Goal: Task Accomplishment & Management: Manage account settings

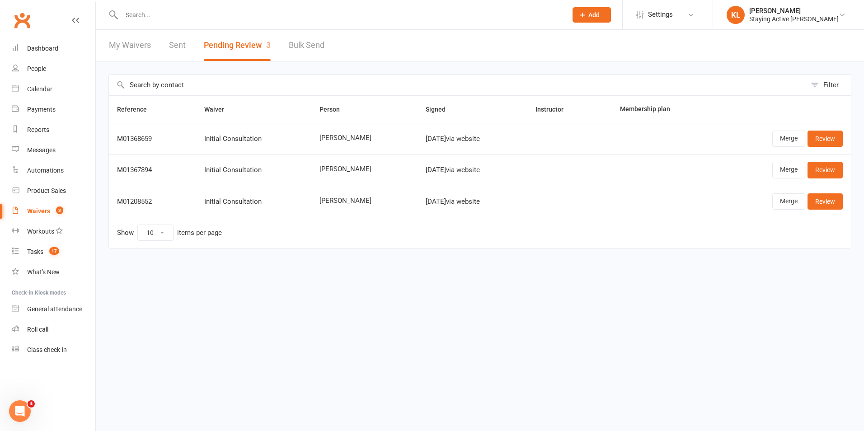
click at [191, 17] on input "text" at bounding box center [340, 15] width 442 height 13
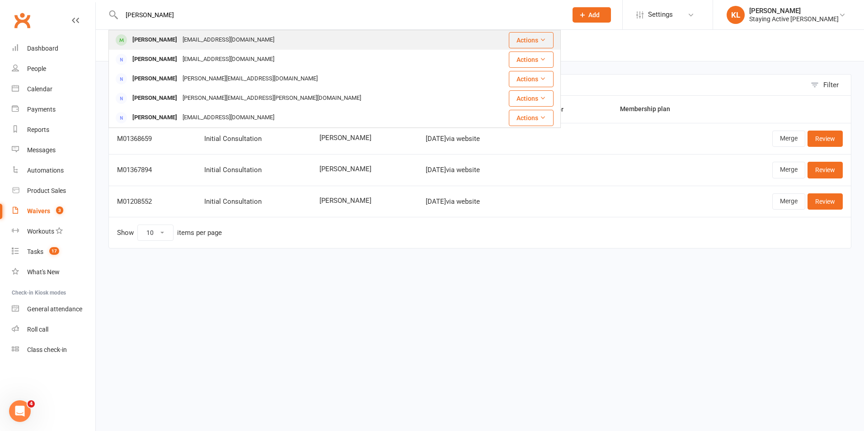
type input "inge"
click at [186, 37] on div "floerchingerb@iname.com" at bounding box center [228, 39] width 97 height 13
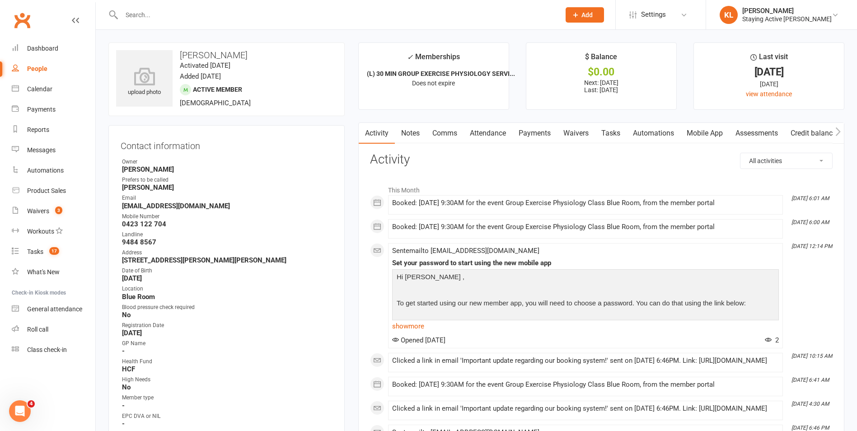
click at [469, 139] on link "Attendance" at bounding box center [488, 133] width 49 height 21
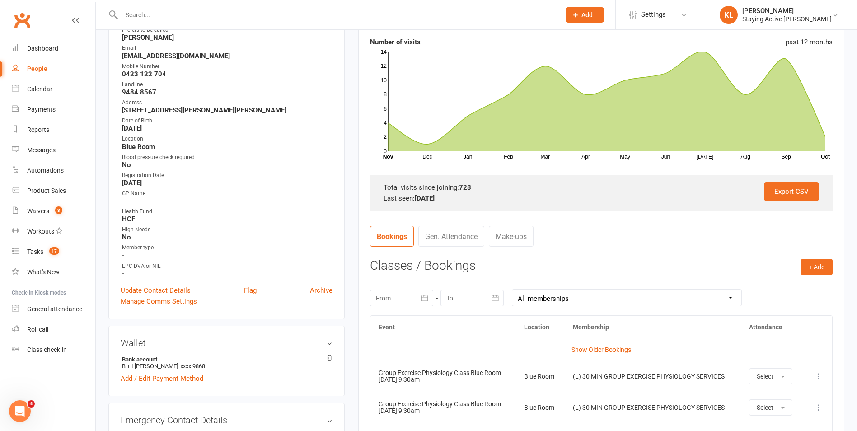
scroll to position [45, 0]
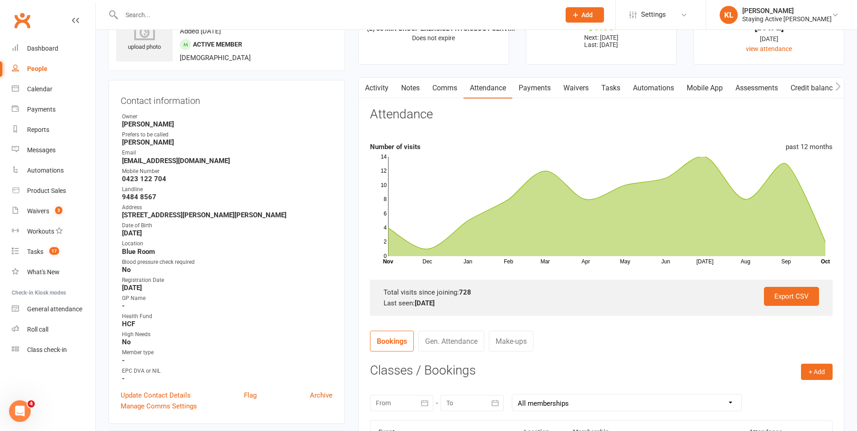
click at [433, 85] on link "Comms" at bounding box center [445, 88] width 38 height 21
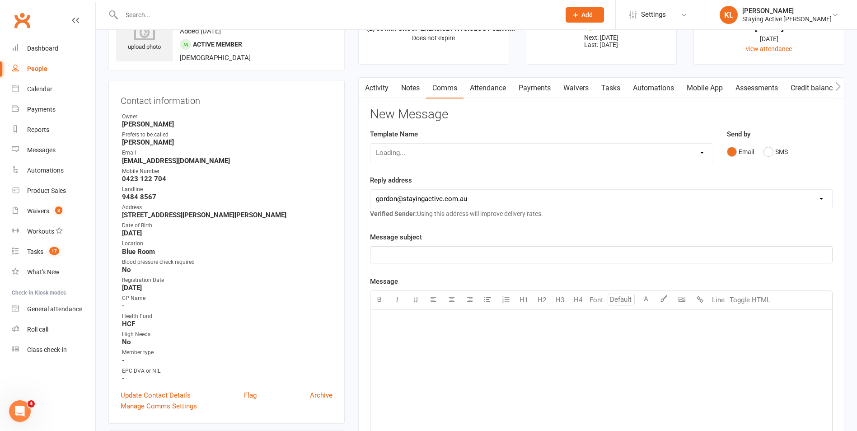
click at [427, 87] on link "Comms" at bounding box center [445, 88] width 38 height 21
click at [419, 89] on link "Notes" at bounding box center [410, 88] width 31 height 21
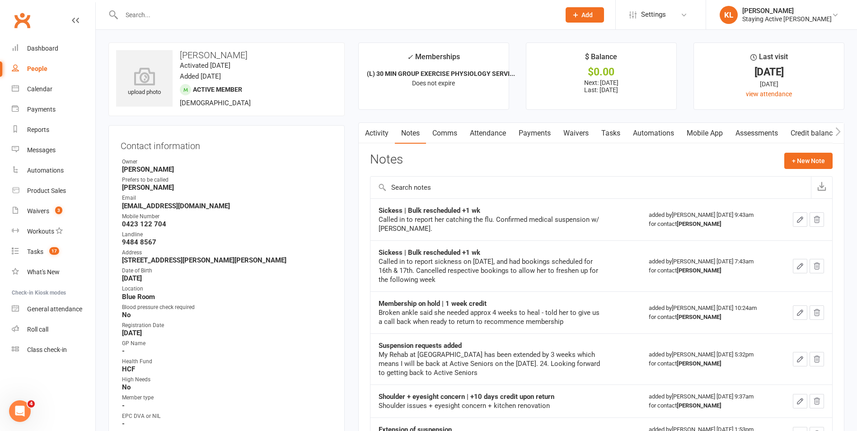
click at [799, 222] on icon "button" at bounding box center [800, 219] width 5 height 5
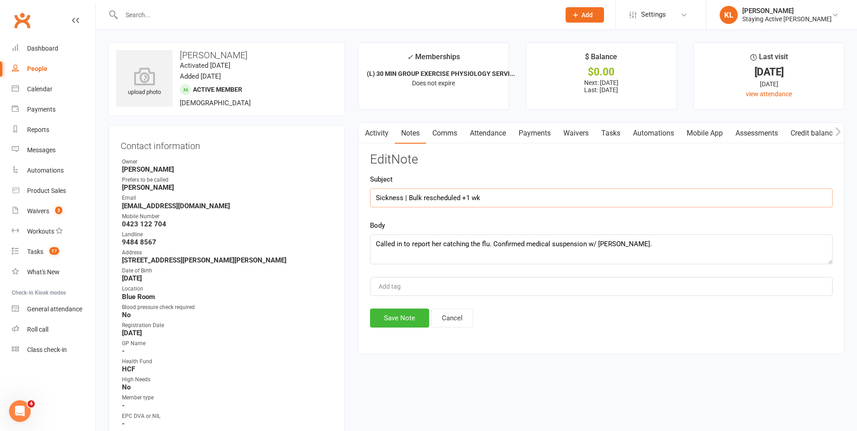
drag, startPoint x: 485, startPoint y: 197, endPoint x: 353, endPoint y: 199, distance: 132.0
click at [353, 199] on main "✓ Memberships (L) 30 MIN GROUP EXERCISE PHYSIOLOGY SERVI... Does not expire $ B…" at bounding box center [602, 202] width 500 height 321
type input "Sickness | Bulk rescheduled +1 wk"
click at [408, 310] on button "Save Note" at bounding box center [399, 318] width 59 height 19
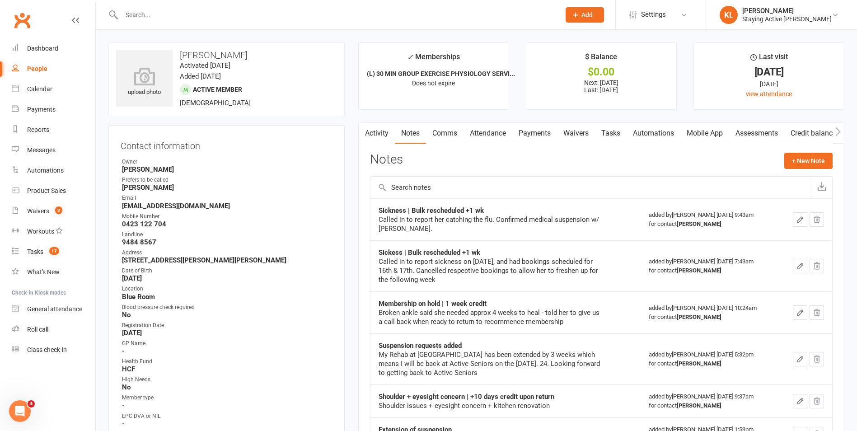
click at [797, 265] on icon "button" at bounding box center [800, 266] width 8 height 8
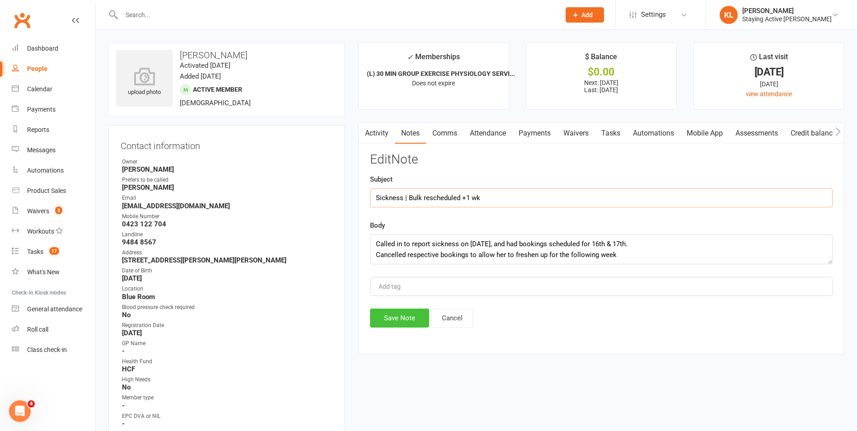
type input "Sickness | Bulk rescheduled +1 wk"
click at [387, 313] on button "Save Note" at bounding box center [399, 318] width 59 height 19
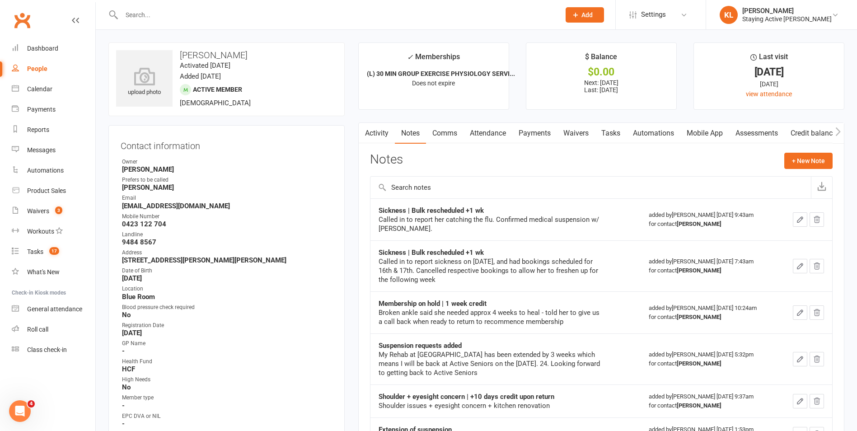
click at [540, 133] on link "Payments" at bounding box center [534, 133] width 45 height 21
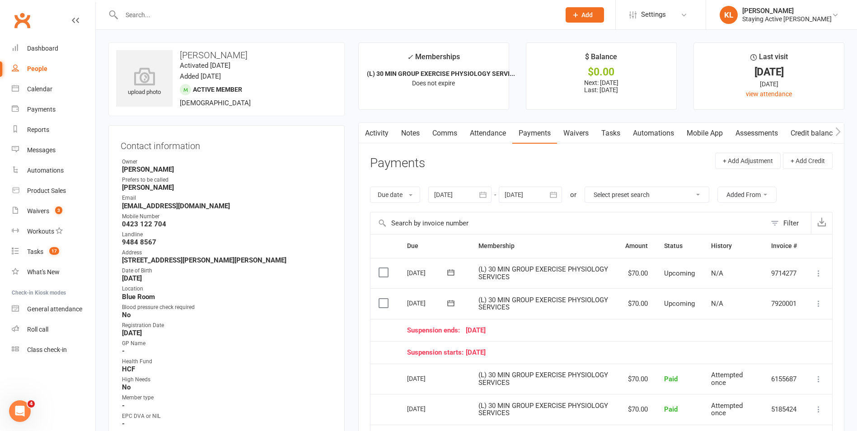
scroll to position [45, 0]
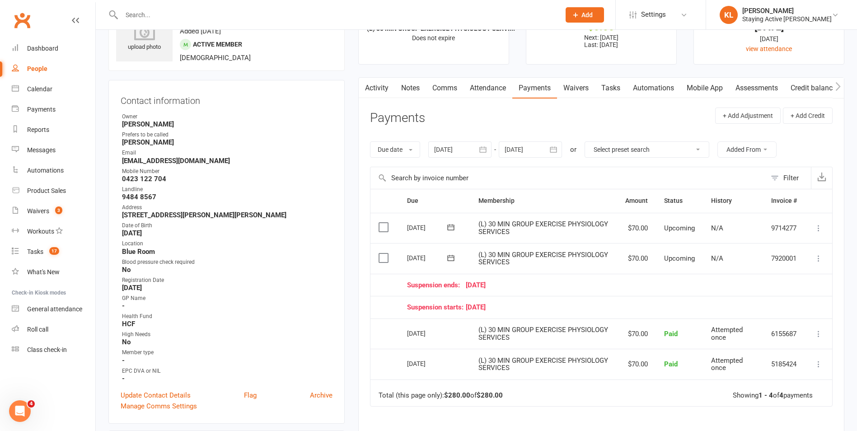
click at [817, 260] on icon at bounding box center [818, 258] width 9 height 9
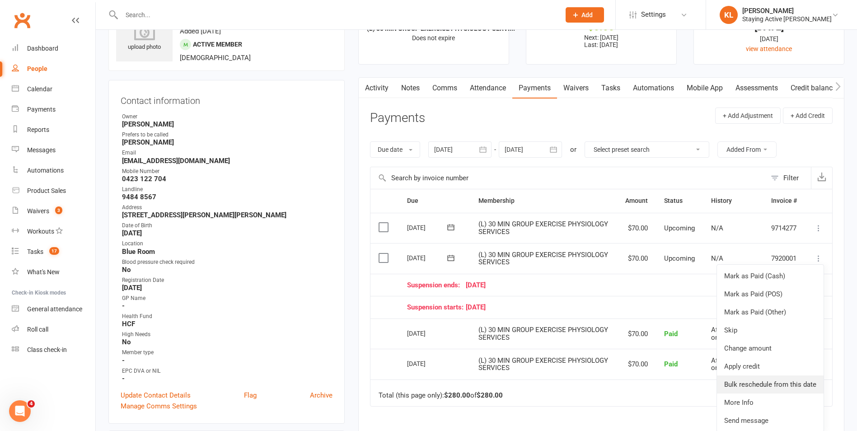
click at [752, 380] on link "Bulk reschedule from this date" at bounding box center [770, 384] width 107 height 18
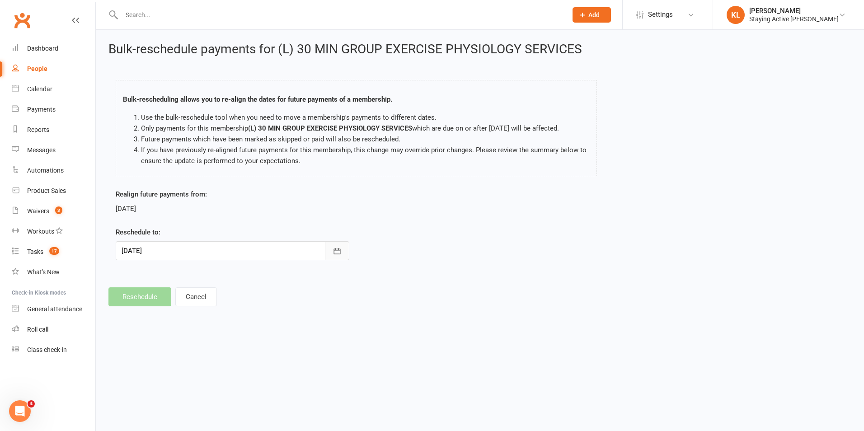
click at [342, 258] on button "button" at bounding box center [337, 250] width 24 height 19
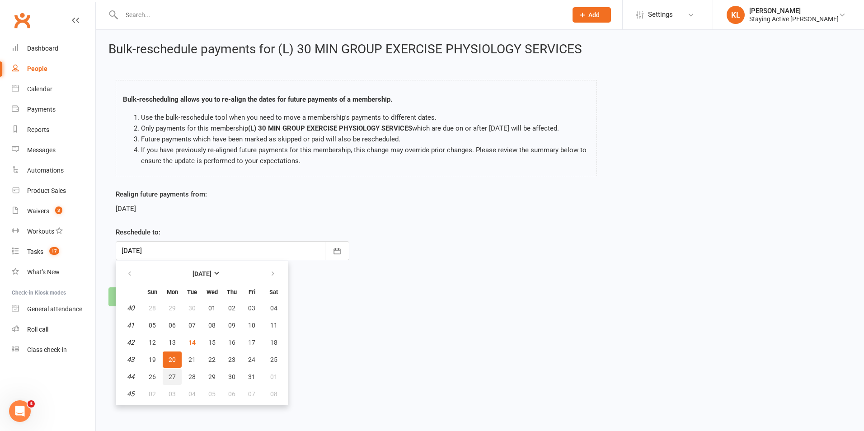
click at [167, 378] on button "27" at bounding box center [172, 377] width 19 height 16
type input "27 Oct 2025"
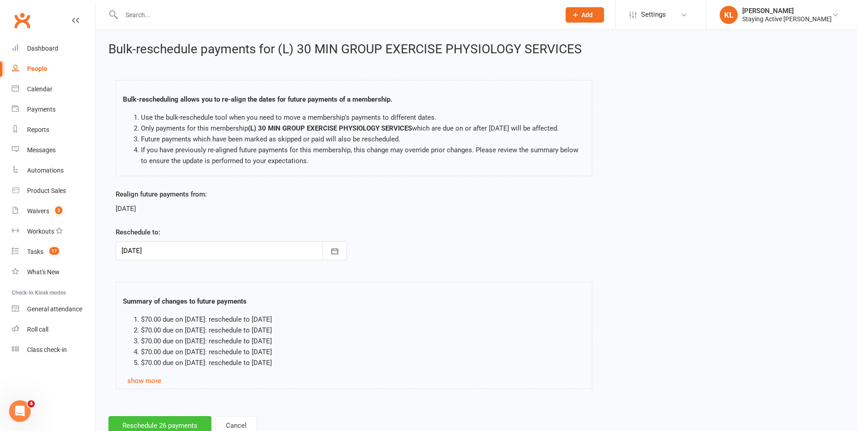
scroll to position [30, 0]
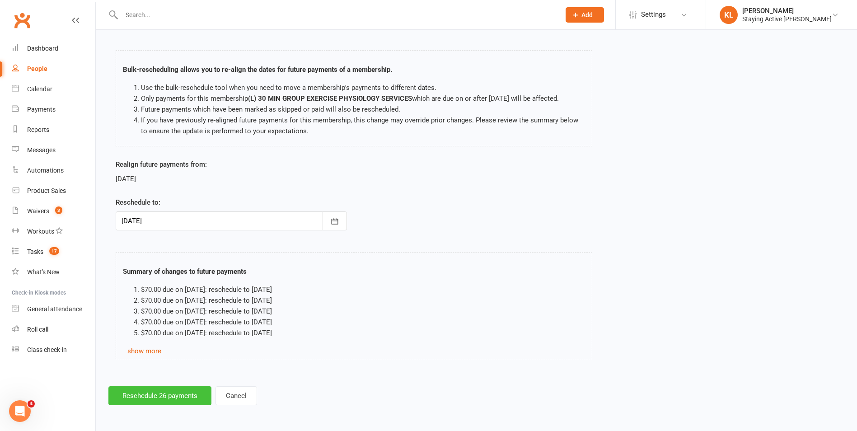
click at [135, 389] on button "Reschedule 26 payments" at bounding box center [159, 395] width 103 height 19
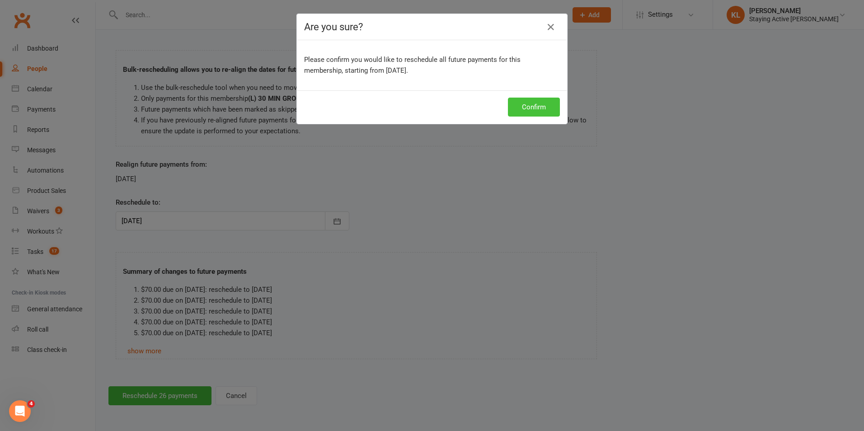
click at [535, 113] on button "Confirm" at bounding box center [534, 107] width 52 height 19
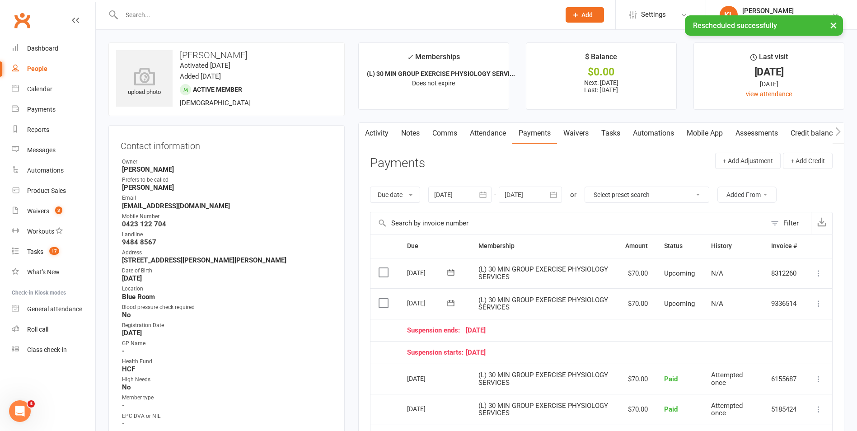
click at [418, 129] on link "Notes" at bounding box center [410, 133] width 31 height 21
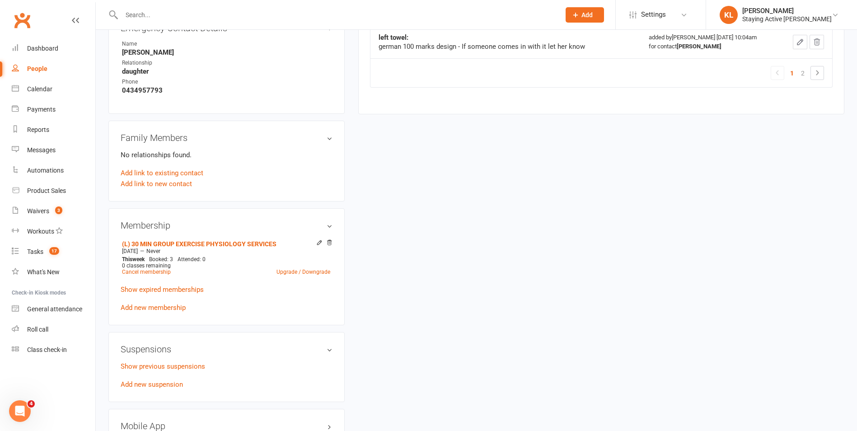
scroll to position [633, 0]
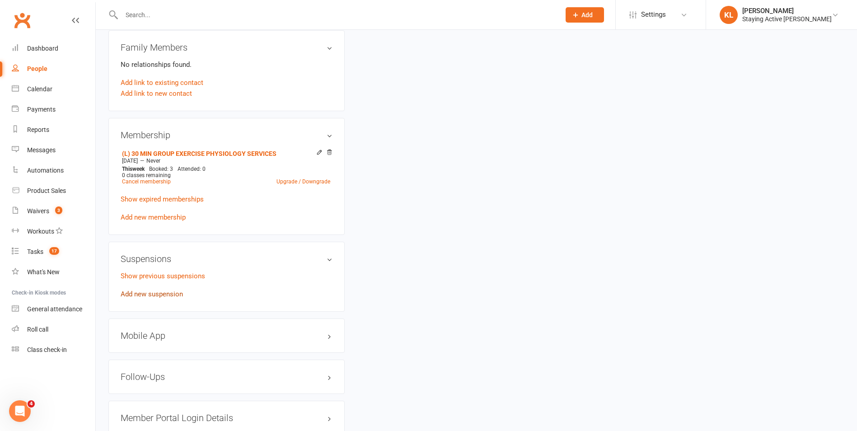
click at [140, 295] on link "Add new suspension" at bounding box center [152, 294] width 62 height 8
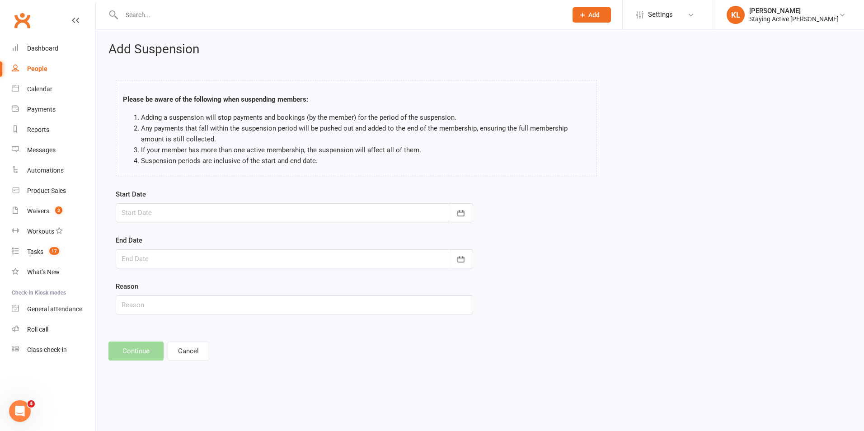
click at [144, 211] on div at bounding box center [294, 212] width 357 height 19
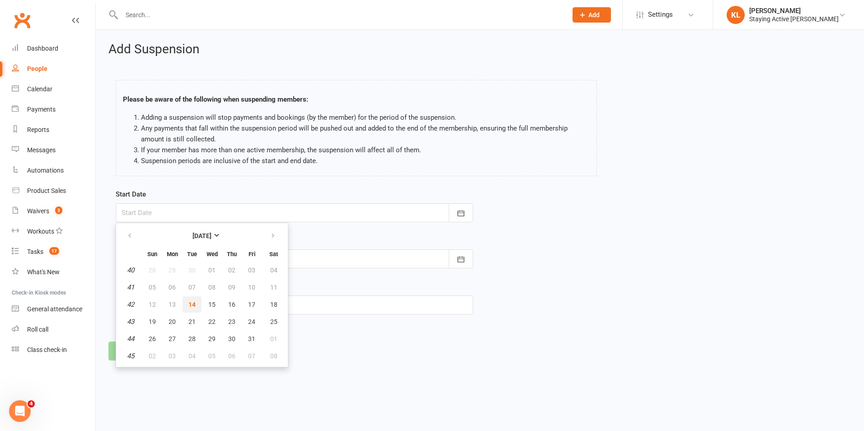
click at [194, 305] on span "14" at bounding box center [191, 304] width 7 height 7
type input "14 Oct 2025"
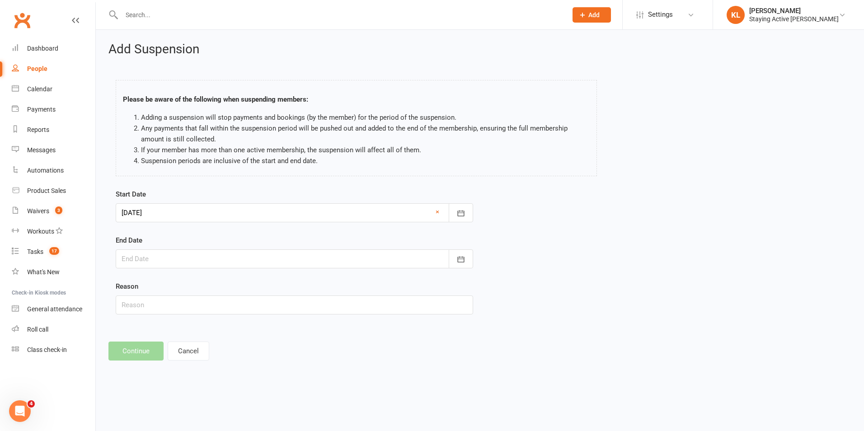
click at [155, 274] on form "Start Date 14 Oct 2025 October 2025 Sun Mon Tue Wed Thu Fri Sat 40 28 29 30 01 …" at bounding box center [294, 252] width 357 height 126
click at [152, 263] on div at bounding box center [294, 258] width 357 height 19
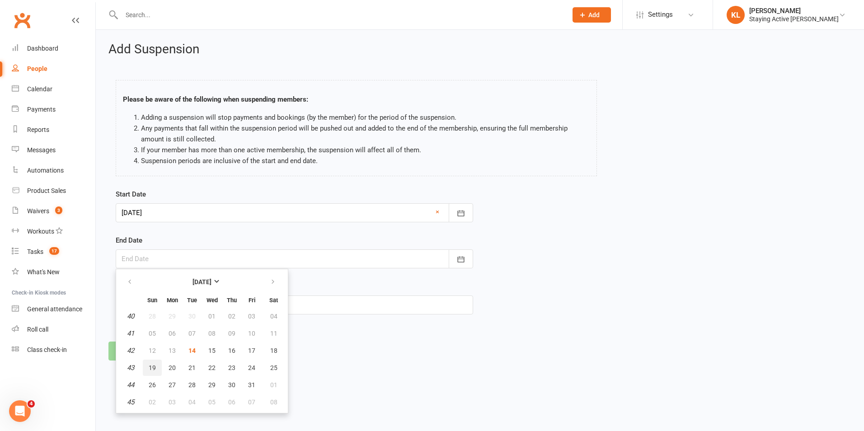
click at [156, 371] on button "19" at bounding box center [152, 368] width 19 height 16
type input "19 Oct 2025"
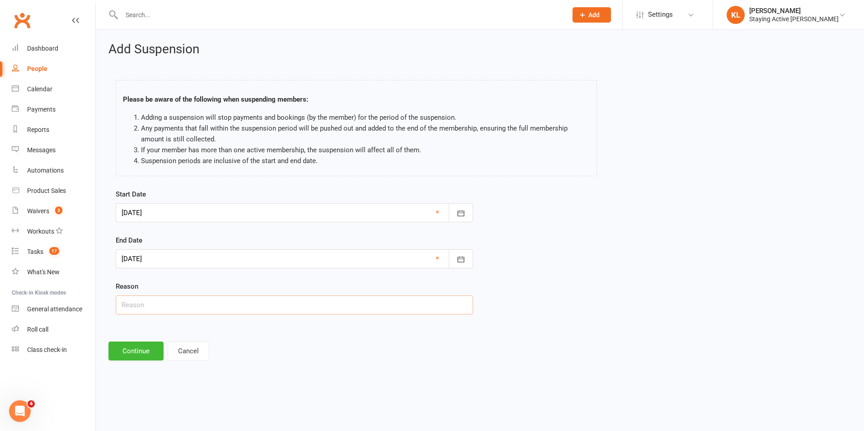
click at [167, 304] on input "text" at bounding box center [294, 305] width 357 height 19
type input "Sick - see notes"
click at [159, 363] on div "Add Suspension Please be aware of the following when suspending members: Adding…" at bounding box center [480, 201] width 768 height 343
drag, startPoint x: 151, startPoint y: 362, endPoint x: 150, endPoint y: 357, distance: 5.2
click at [150, 361] on div "Add Suspension Please be aware of the following when suspending members: Adding…" at bounding box center [480, 201] width 768 height 343
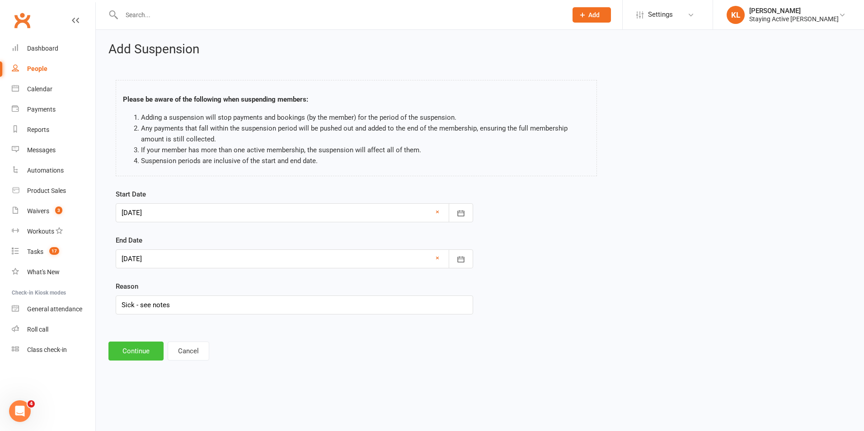
click at [148, 350] on button "Continue" at bounding box center [135, 351] width 55 height 19
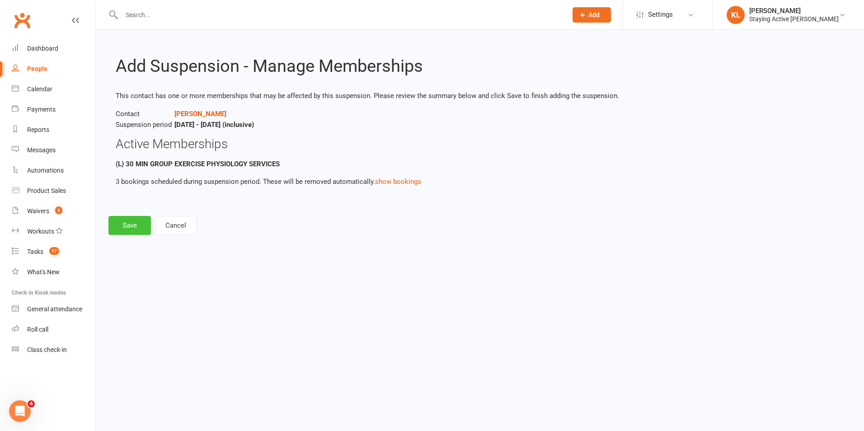
click at [140, 223] on button "Save" at bounding box center [129, 225] width 42 height 19
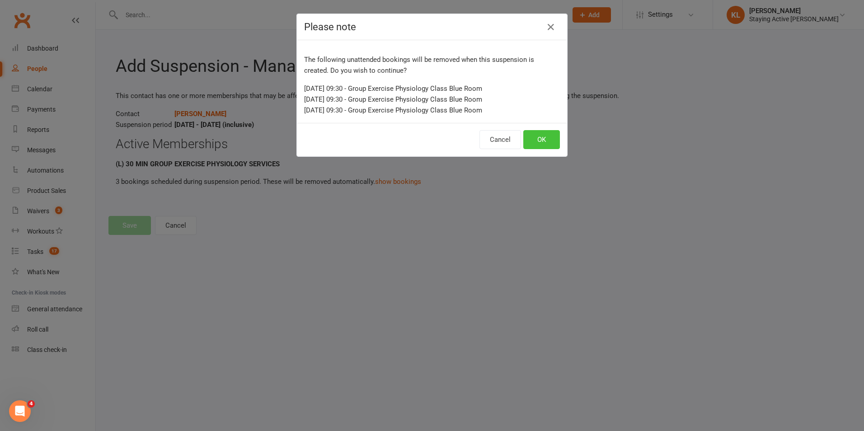
click at [534, 136] on button "OK" at bounding box center [541, 139] width 37 height 19
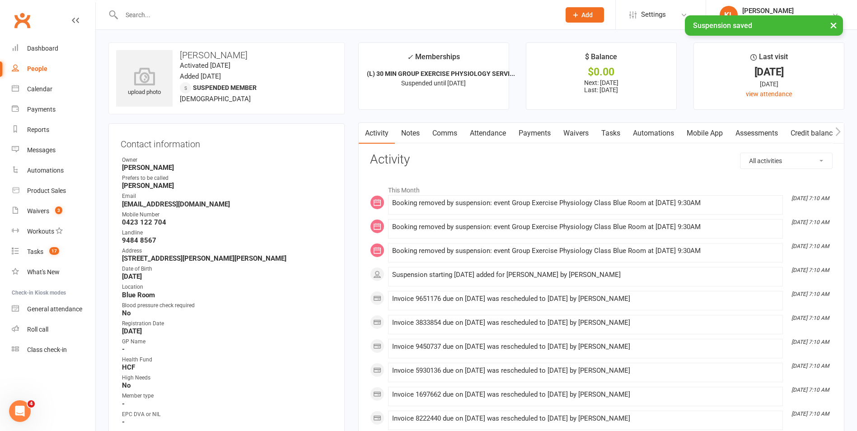
click at [420, 134] on link "Notes" at bounding box center [410, 133] width 31 height 21
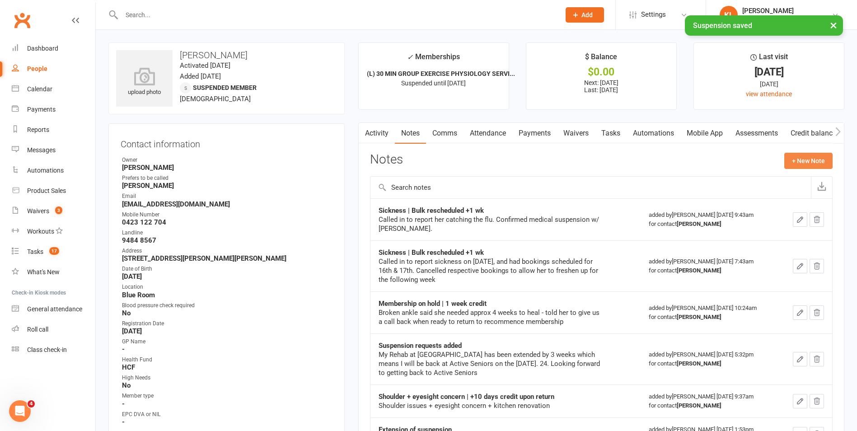
click at [805, 163] on button "+ New Note" at bounding box center [808, 161] width 48 height 16
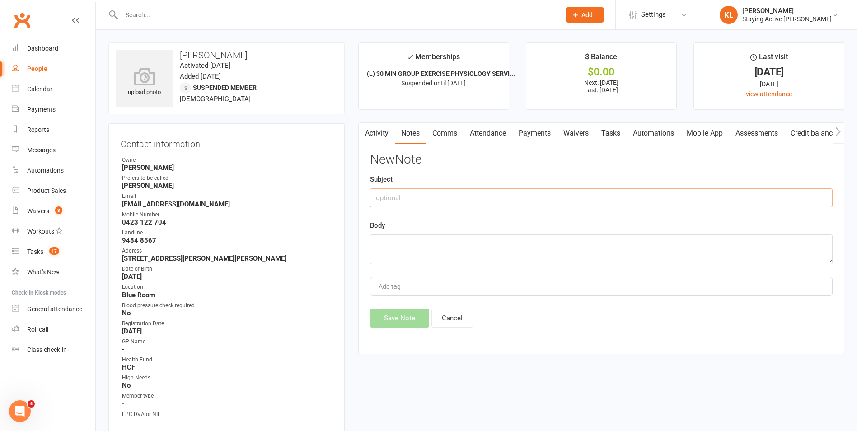
click at [381, 200] on input "text" at bounding box center [601, 197] width 463 height 19
paste input "Sickness | Bulk rescheduled +1 wk"
type input "Sickness | Bulk rescheduled +1 wk"
click at [387, 244] on textarea at bounding box center [601, 250] width 463 height 30
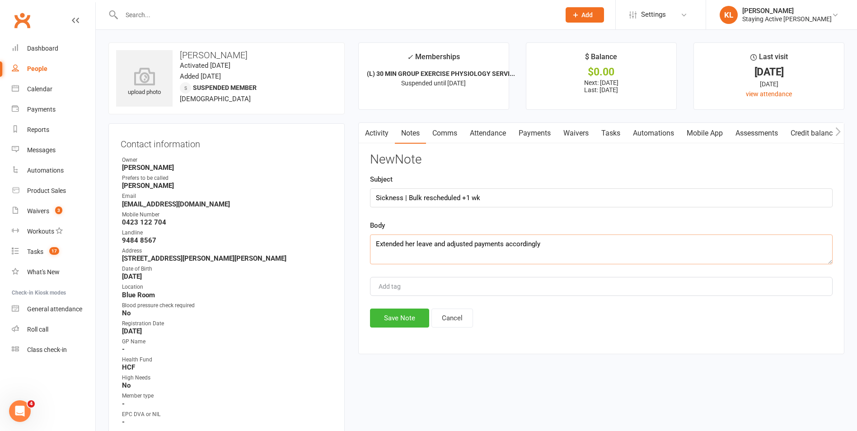
type textarea "Extended her leave and adjusted payments accordingly"
drag, startPoint x: 461, startPoint y: 196, endPoint x: 482, endPoint y: 201, distance: 20.9
click at [482, 201] on input "Sickness | Bulk rescheduled +1 wk" at bounding box center [601, 197] width 463 height 19
type input "Sickness | Bulk rescheduled"
click at [398, 320] on button "Save Note" at bounding box center [399, 318] width 59 height 19
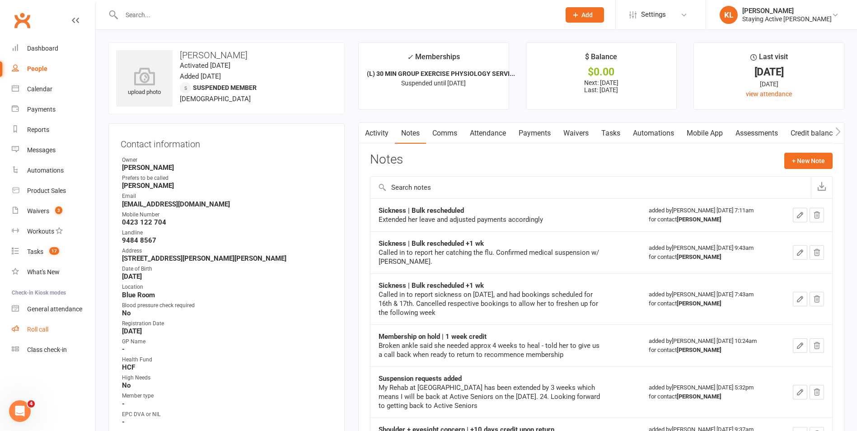
click at [55, 331] on link "Roll call" at bounding box center [54, 329] width 84 height 20
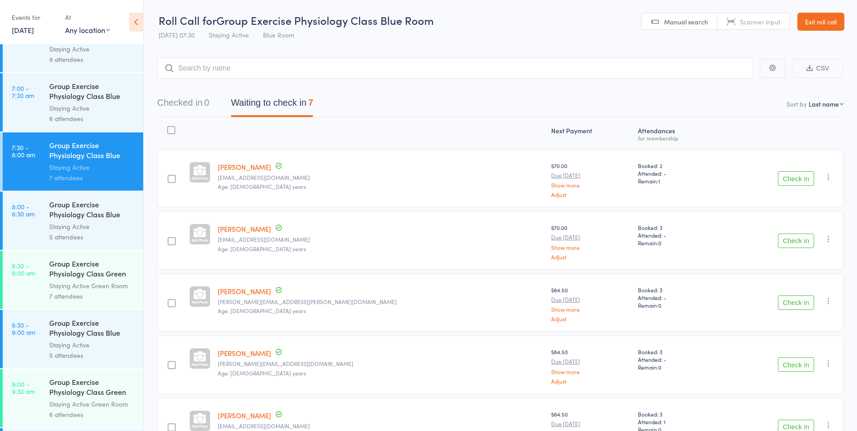
scroll to position [45, 0]
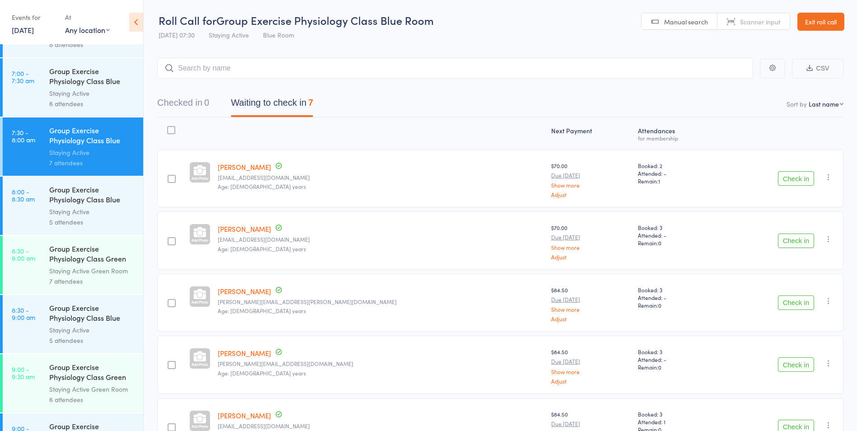
click at [818, 29] on link "Exit roll call" at bounding box center [821, 22] width 47 height 18
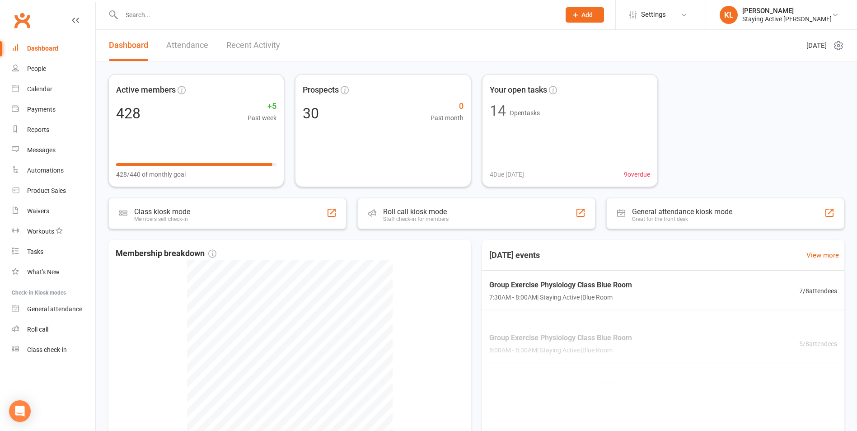
click at [228, 20] on input "text" at bounding box center [336, 15] width 435 height 13
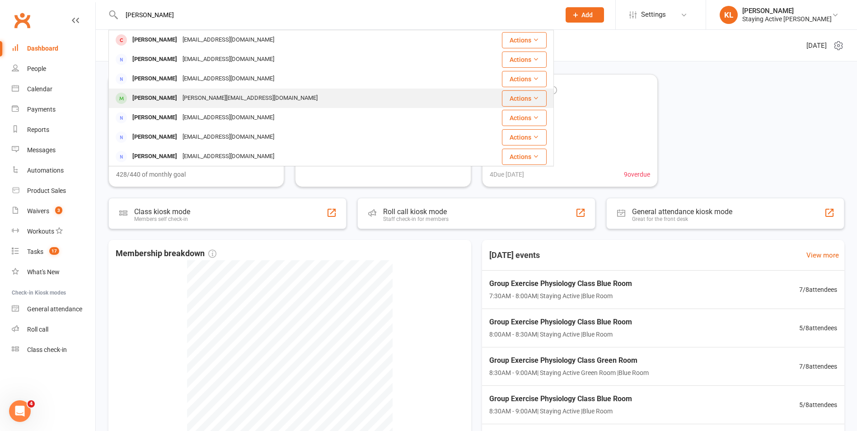
type input "kevin"
click at [234, 103] on div "kevin.activeseniors@gmail.com" at bounding box center [250, 98] width 141 height 13
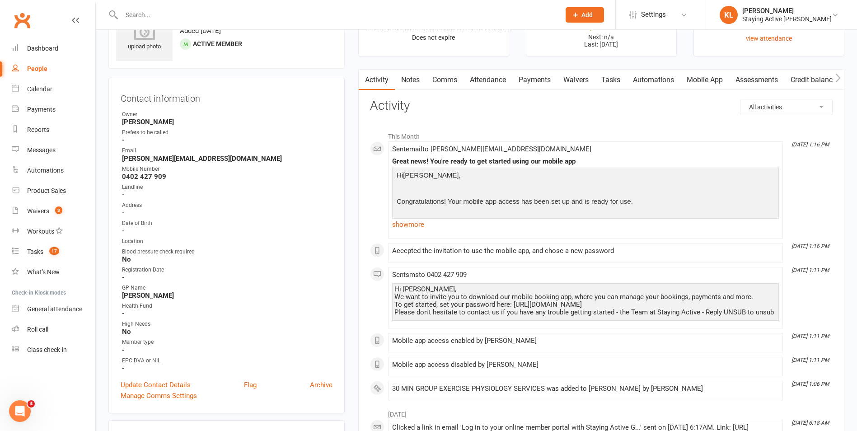
scroll to position [45, 0]
click at [708, 85] on link "Mobile App" at bounding box center [704, 80] width 49 height 21
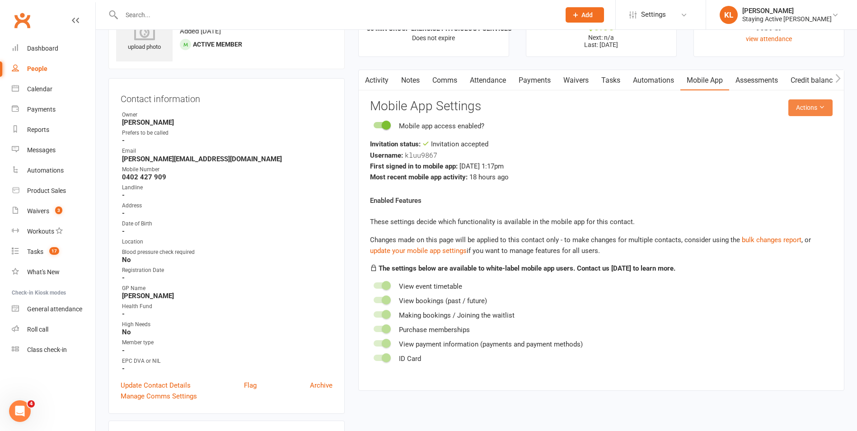
click at [817, 111] on button "Actions" at bounding box center [810, 107] width 44 height 16
click at [843, 109] on div "Activity Notes Comms Attendance Payments Waivers Tasks Automations Mobile App A…" at bounding box center [601, 230] width 486 height 321
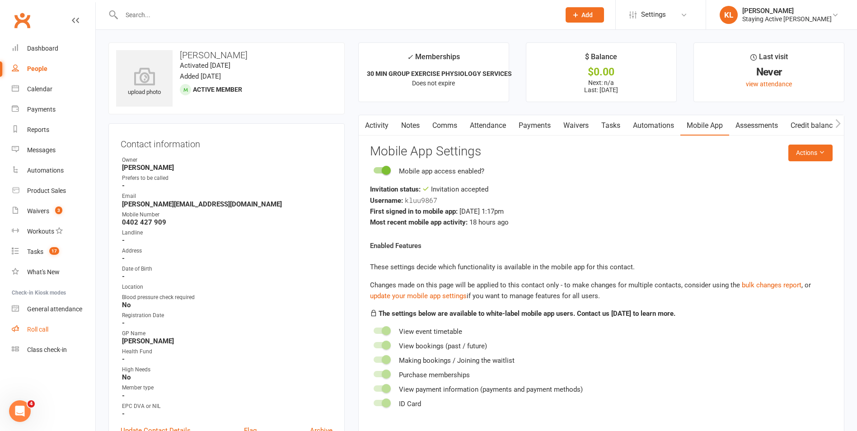
click at [45, 331] on div "Roll call" at bounding box center [37, 329] width 21 height 7
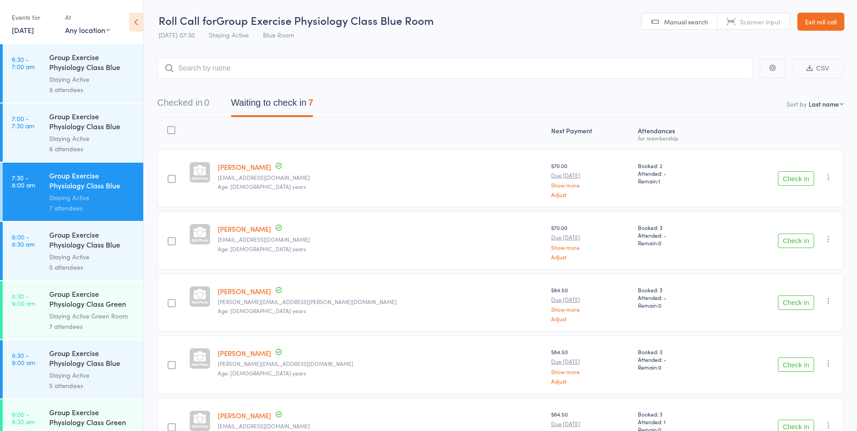
click at [822, 18] on link "Exit roll call" at bounding box center [821, 22] width 47 height 18
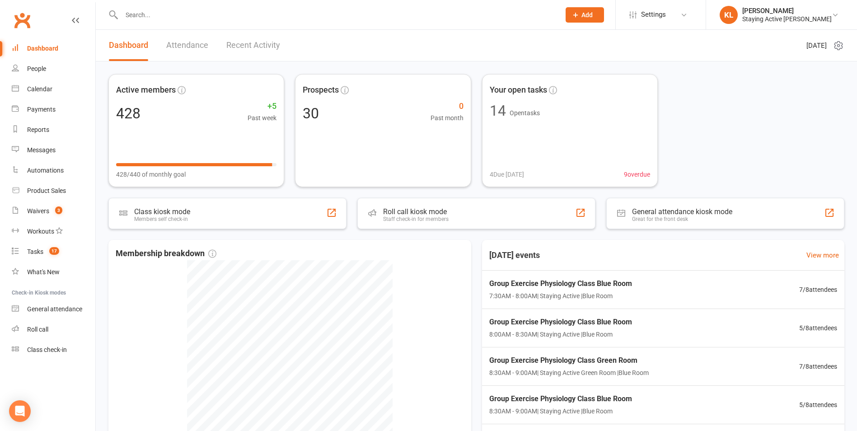
click at [593, 18] on span "Add" at bounding box center [587, 14] width 11 height 7
click at [575, 64] on link "Member" at bounding box center [575, 61] width 80 height 21
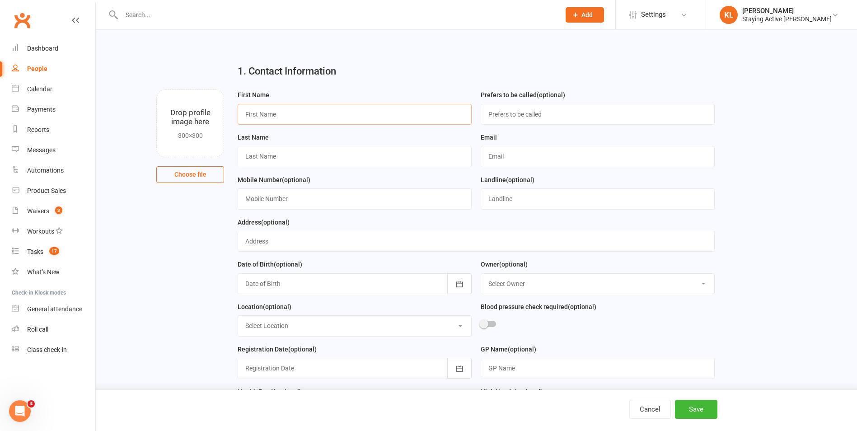
click at [316, 123] on input "text" at bounding box center [355, 114] width 234 height 21
type input "Tom"
click at [380, 73] on h2 "1. Contact Information" at bounding box center [476, 71] width 477 height 11
click at [378, 167] on input "text" at bounding box center [355, 156] width 234 height 21
type input "Maddren"
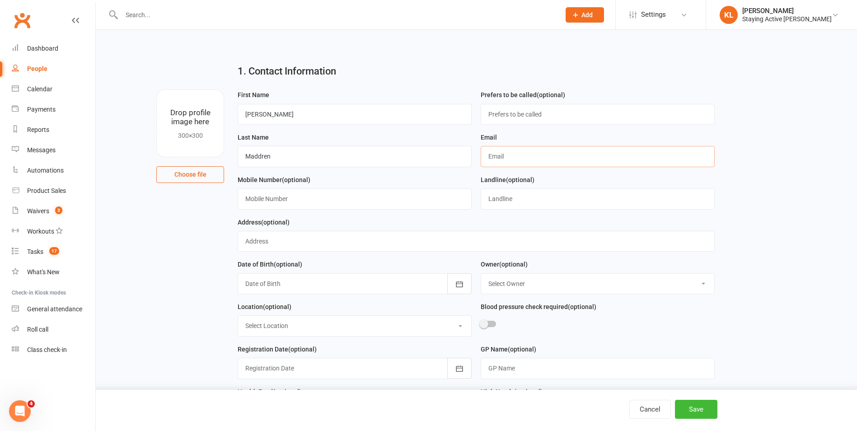
click at [516, 153] on input "text" at bounding box center [598, 156] width 234 height 21
click at [521, 138] on div "Email tom." at bounding box center [598, 149] width 234 height 35
click at [521, 150] on input "tom." at bounding box center [598, 156] width 234 height 21
type input "tom.maddren@gmail.com"
click at [554, 133] on div "Email tom.maddren@gmail.com" at bounding box center [598, 149] width 234 height 35
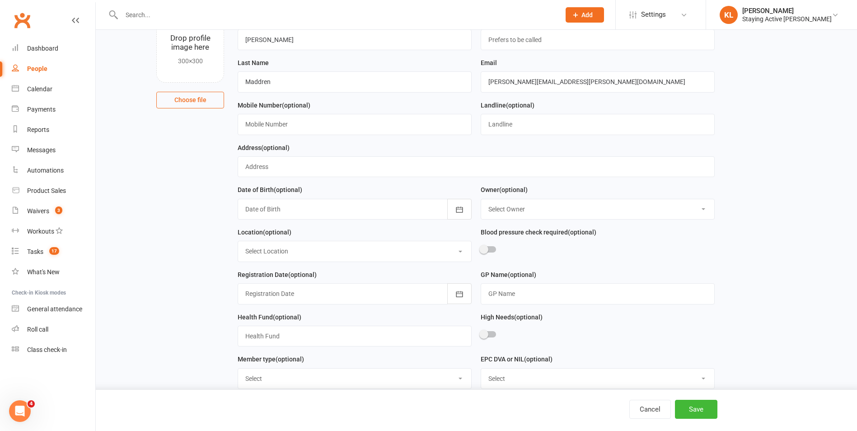
scroll to position [90, 0]
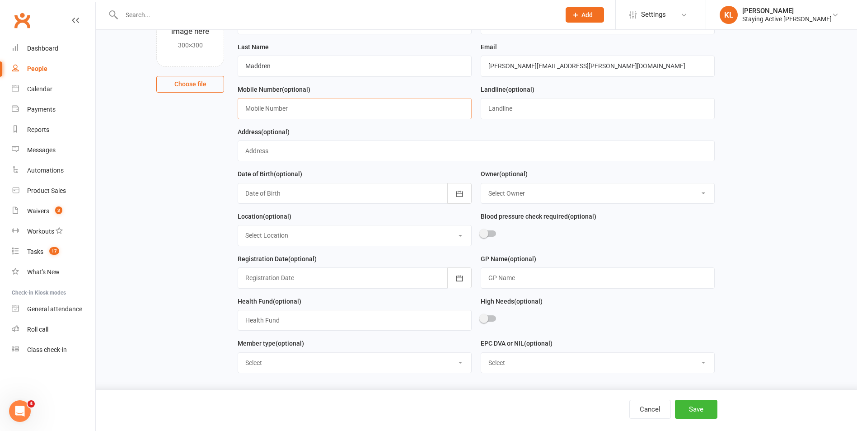
click at [294, 112] on input "text" at bounding box center [355, 108] width 234 height 21
type input "0476241108"
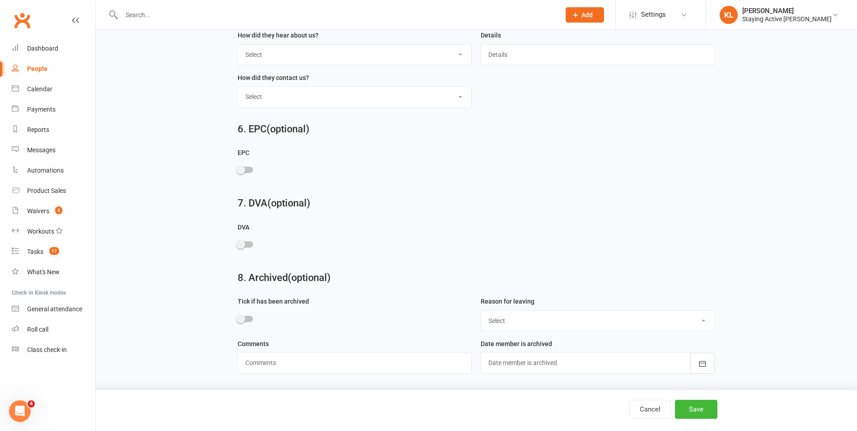
scroll to position [857, 0]
click at [708, 414] on button "Save" at bounding box center [696, 409] width 42 height 19
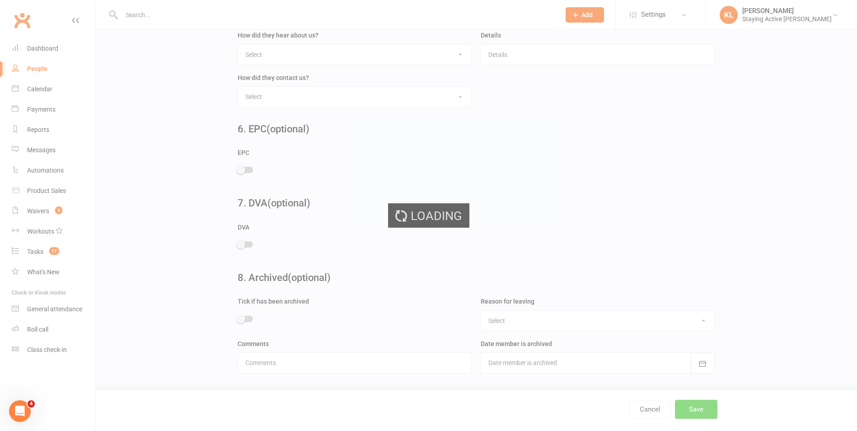
scroll to position [0, 0]
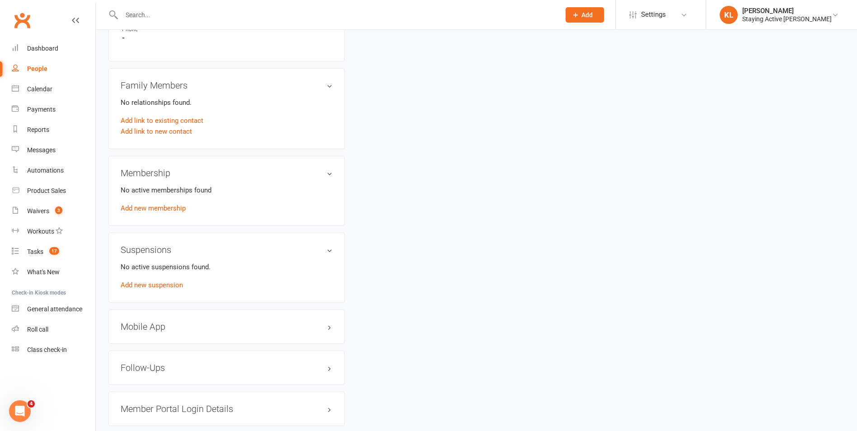
scroll to position [633, 0]
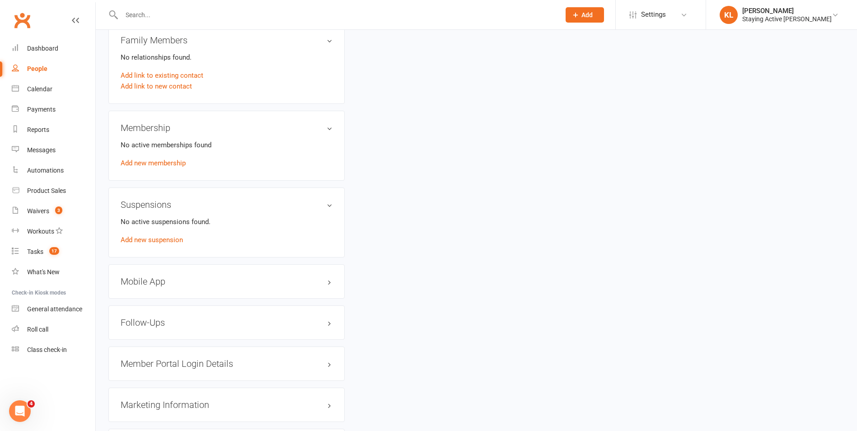
click at [288, 127] on div "Membership No active memberships found Add new membership" at bounding box center [226, 146] width 236 height 70
click at [161, 159] on link "Add new membership" at bounding box center [153, 163] width 65 height 8
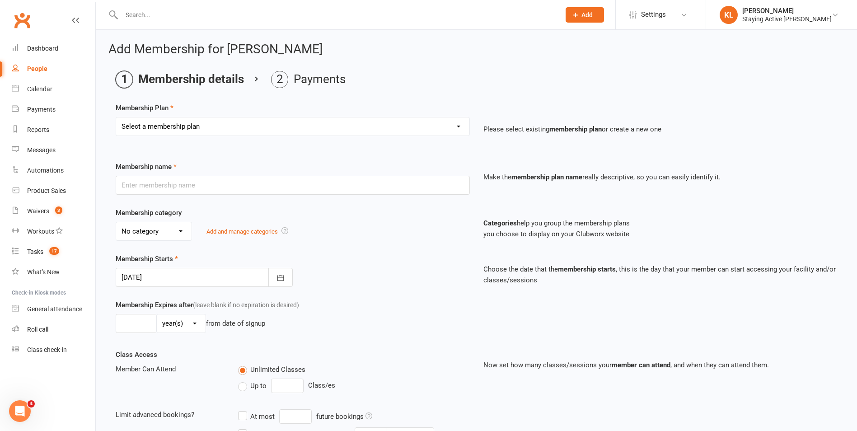
click at [201, 122] on select "Select a membership plan Create new Membership Plan 193000 Telehealth Exercise …" at bounding box center [292, 126] width 353 height 18
select select "2"
click at [116, 117] on select "Select a membership plan Create new Membership Plan 193000 Telehealth Exercise …" at bounding box center [292, 126] width 353 height 18
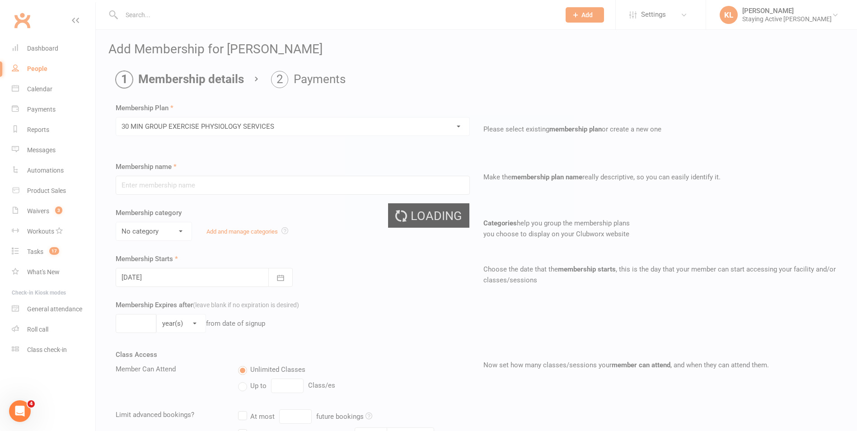
type input "30 MIN GROUP EXERCISE PHYSIOLOGY SERVICES"
select select "2"
type input "3"
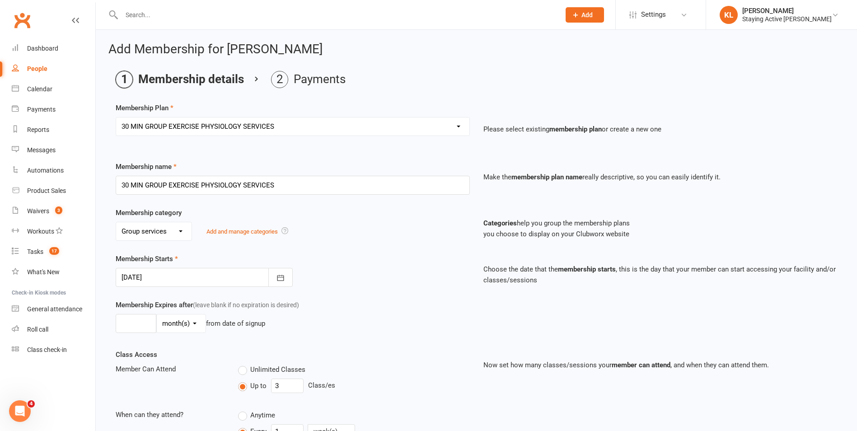
click at [203, 156] on div "Membership Plan Select a membership plan Create new Membership Plan 193000 Tele…" at bounding box center [477, 315] width 722 height 425
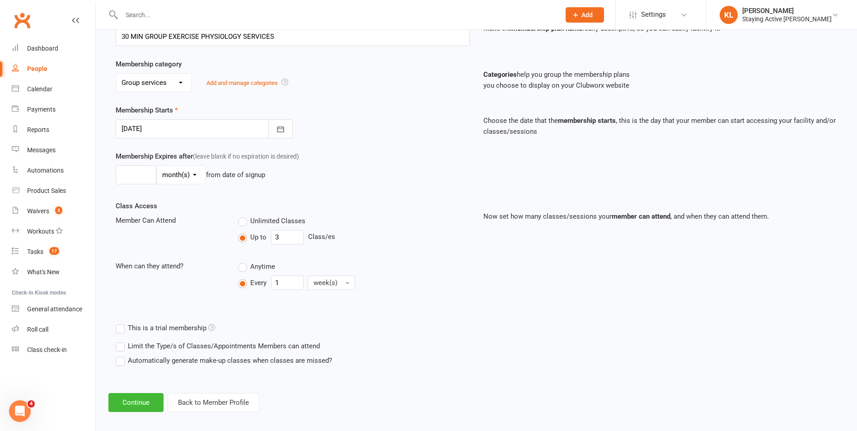
scroll to position [155, 0]
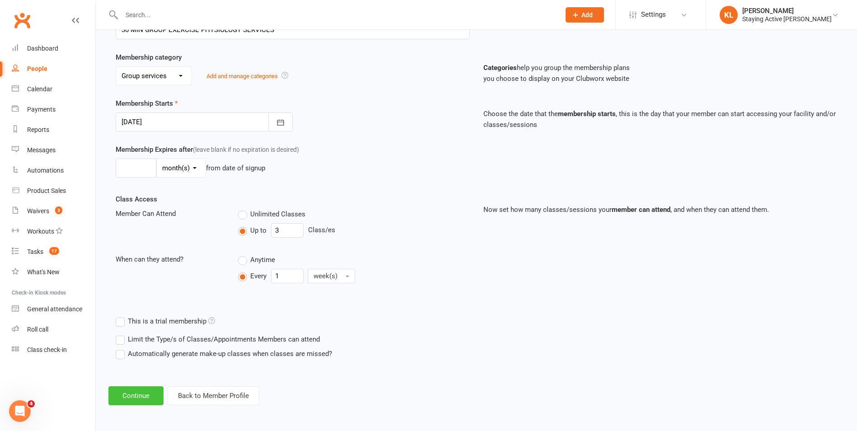
click at [135, 393] on button "Continue" at bounding box center [135, 395] width 55 height 19
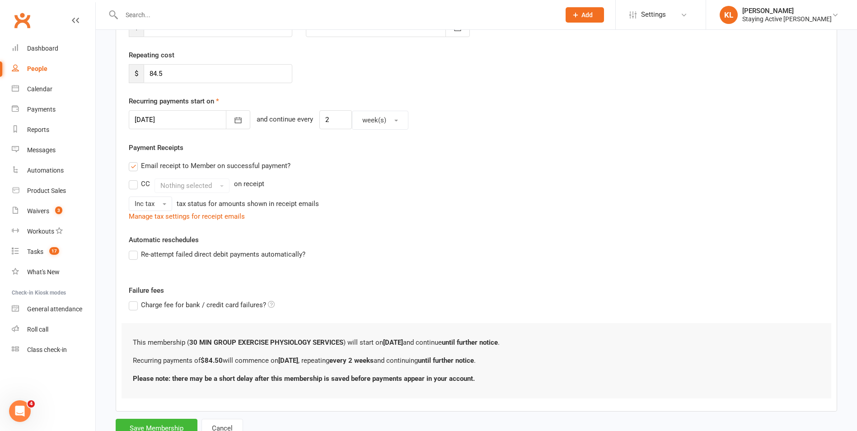
scroll to position [0, 0]
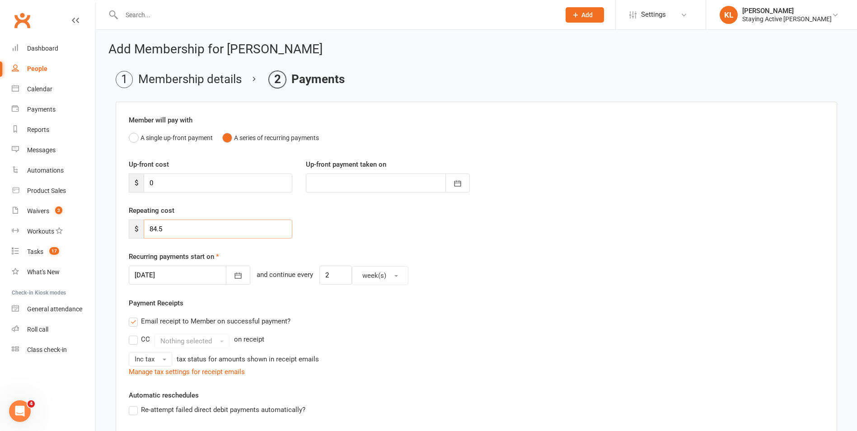
click at [196, 225] on input "84.5" at bounding box center [218, 229] width 149 height 19
drag, startPoint x: 178, startPoint y: 239, endPoint x: 140, endPoint y: 234, distance: 39.2
click at [140, 234] on div "Repeating cost $ 84.5" at bounding box center [476, 228] width 709 height 46
drag, startPoint x: 140, startPoint y: 234, endPoint x: 168, endPoint y: 236, distance: 28.1
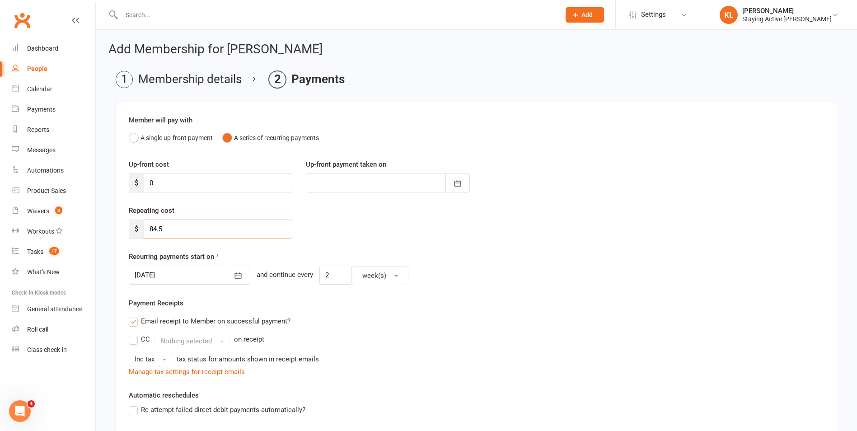
click at [168, 236] on input "84.5" at bounding box center [218, 229] width 149 height 19
drag, startPoint x: 164, startPoint y: 233, endPoint x: 128, endPoint y: 227, distance: 36.1
click at [128, 227] on div "Repeating cost $ 84.5" at bounding box center [210, 221] width 177 height 33
type input "0"
drag, startPoint x: 229, startPoint y: 219, endPoint x: 230, endPoint y: 215, distance: 4.7
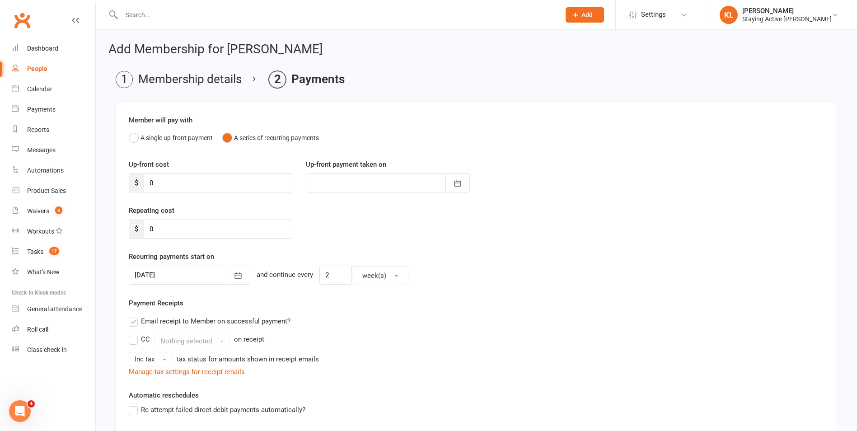
click at [230, 215] on div "Repeating cost $ 0" at bounding box center [210, 221] width 177 height 33
click at [231, 202] on div "Up-front cost $ 0 Up-front payment taken on October 2025 Sun Mon Tue Wed Thu Fr…" at bounding box center [476, 182] width 709 height 46
click at [385, 215] on div "Repeating cost $ 0" at bounding box center [476, 228] width 709 height 46
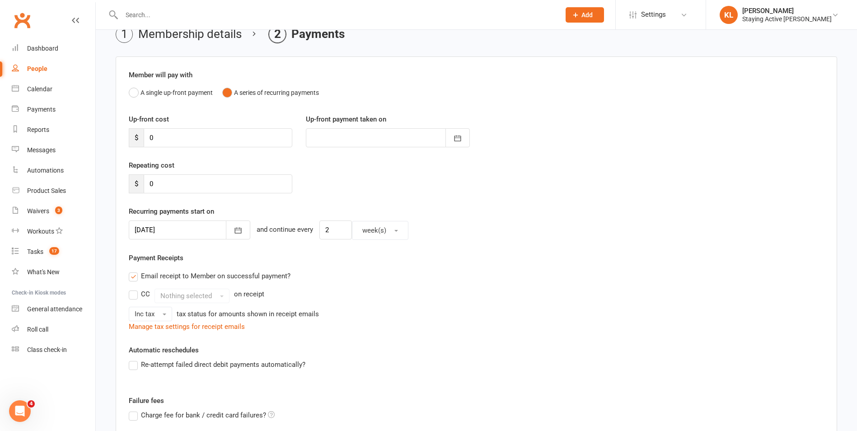
click at [136, 272] on label "Email receipt to Member on successful payment?" at bounding box center [210, 276] width 162 height 11
click at [135, 271] on input "Email receipt to Member on successful payment?" at bounding box center [132, 271] width 6 height 0
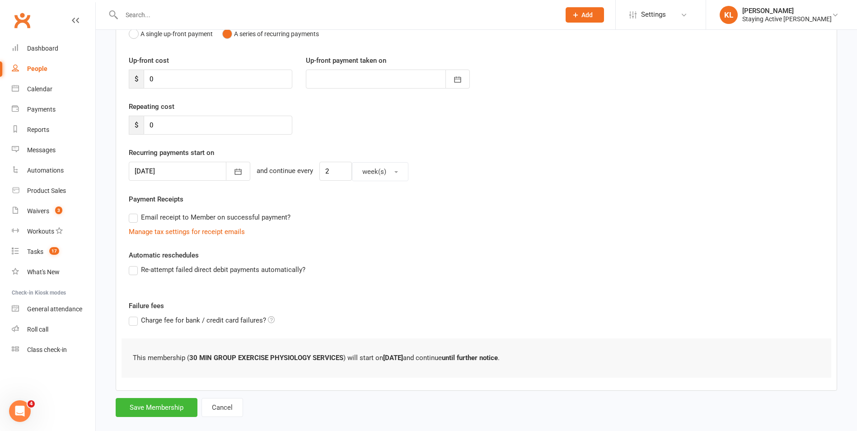
scroll to position [117, 0]
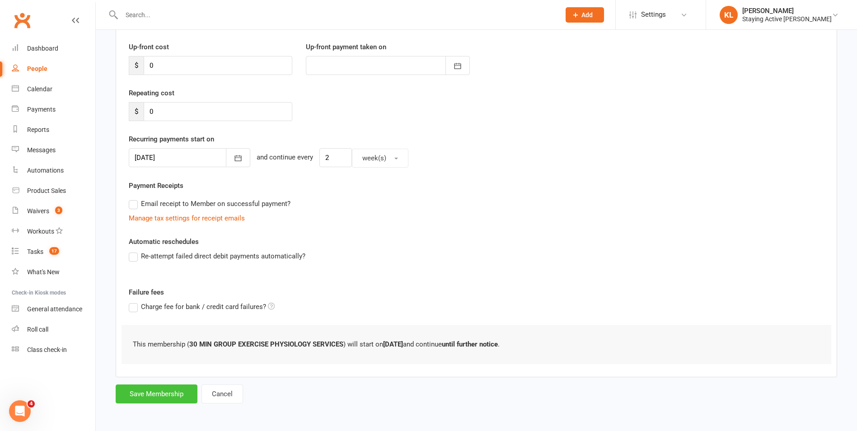
click at [163, 398] on button "Save Membership" at bounding box center [157, 394] width 82 height 19
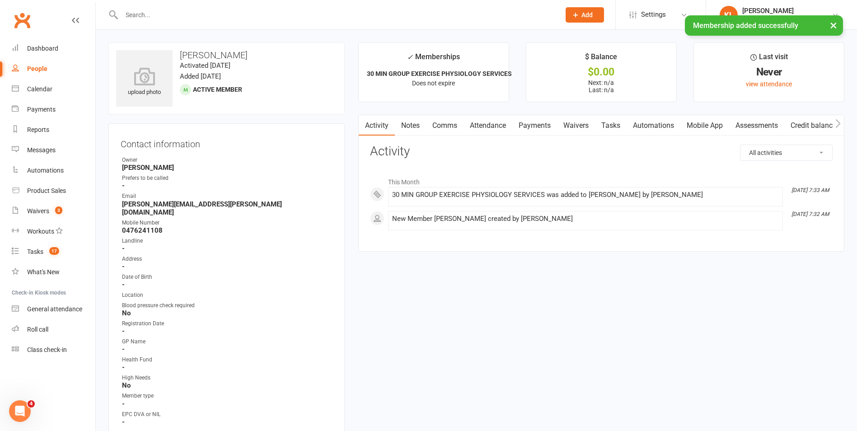
click at [701, 124] on link "Mobile App" at bounding box center [704, 125] width 49 height 21
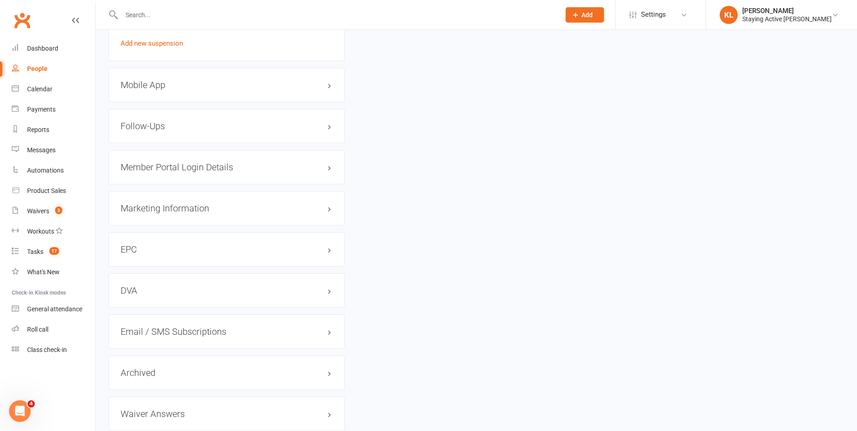
scroll to position [859, 0]
click at [201, 76] on h3 "Mobile App" at bounding box center [227, 81] width 212 height 10
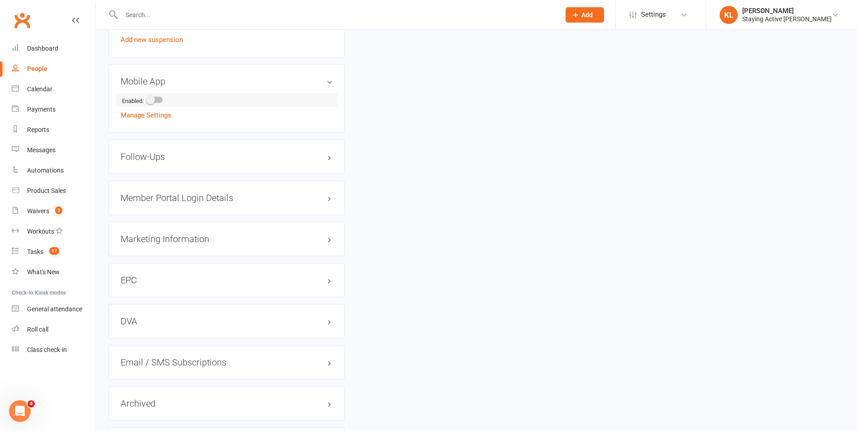
click at [155, 95] on span at bounding box center [150, 99] width 9 height 9
click at [147, 99] on input "checkbox" at bounding box center [147, 99] width 0 height 0
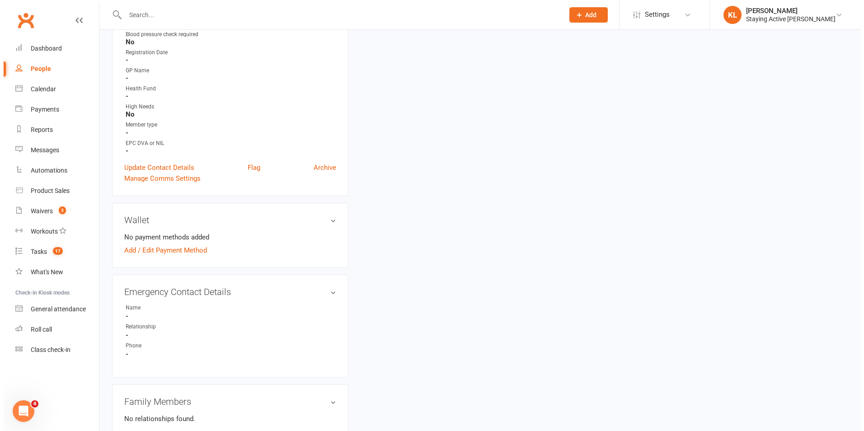
scroll to position [0, 0]
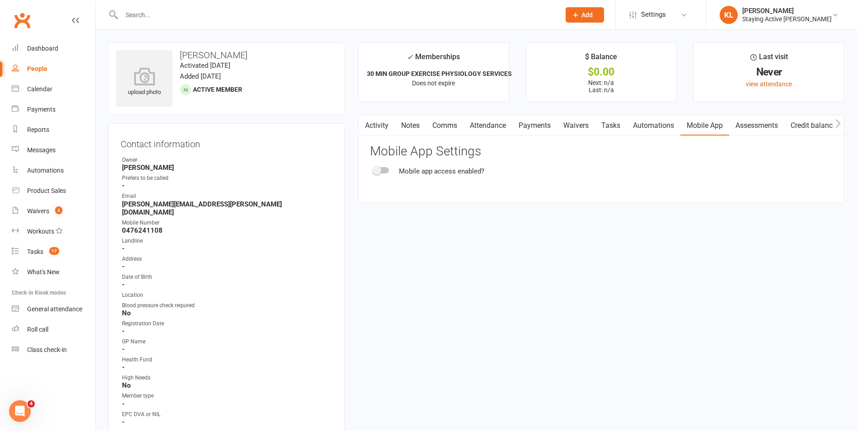
click at [671, 116] on link "Automations" at bounding box center [654, 125] width 54 height 21
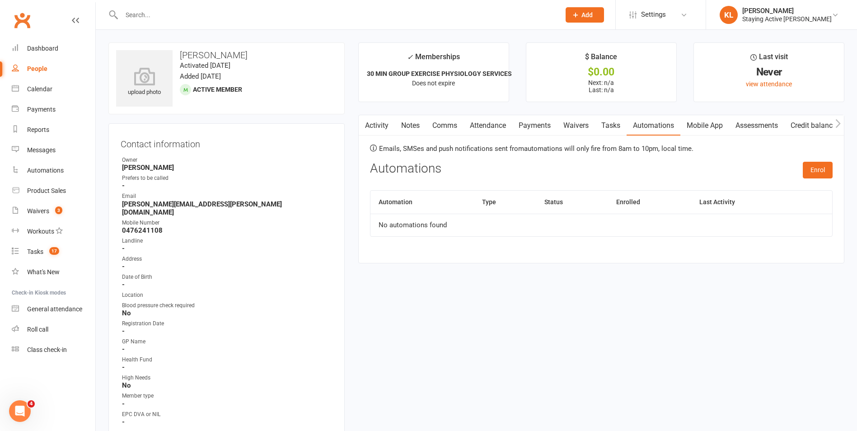
drag, startPoint x: 695, startPoint y: 123, endPoint x: 701, endPoint y: 126, distance: 6.7
click at [700, 126] on link "Mobile App" at bounding box center [704, 125] width 49 height 21
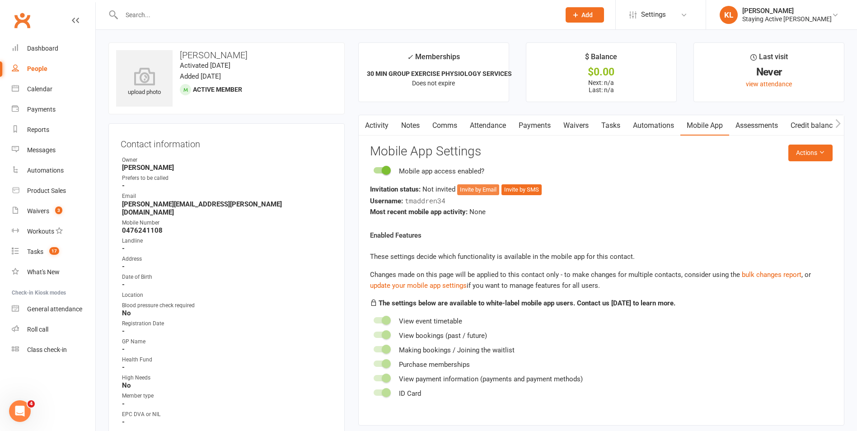
click at [478, 187] on button "Invite by Email" at bounding box center [478, 189] width 42 height 11
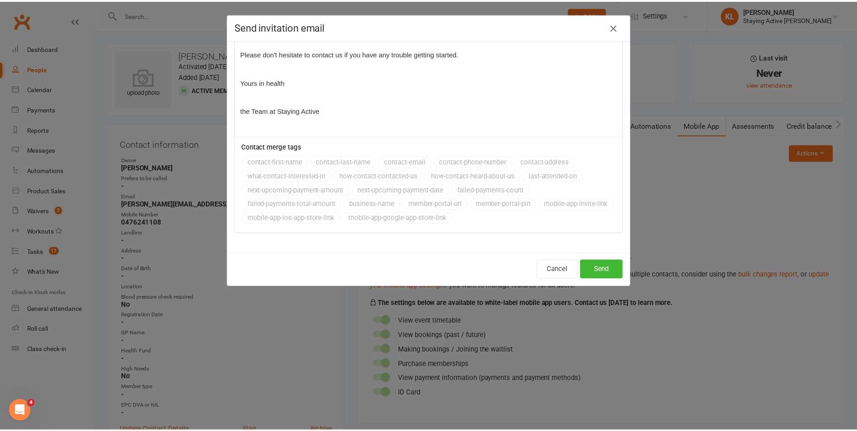
scroll to position [187, 0]
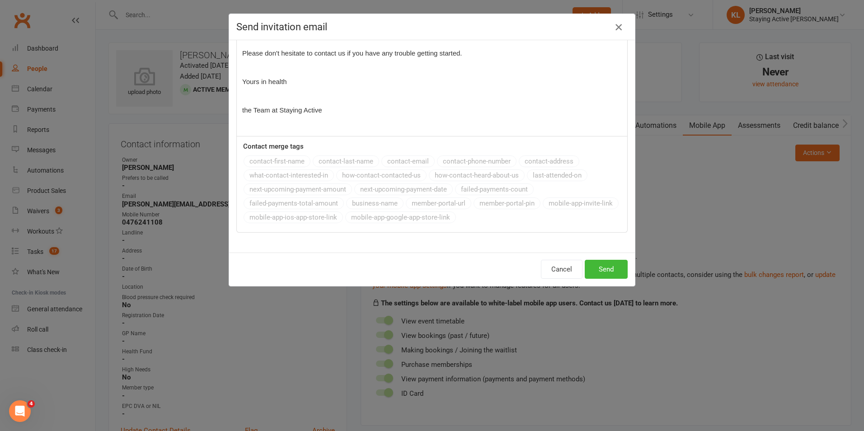
click at [616, 28] on icon "button" at bounding box center [618, 27] width 11 height 11
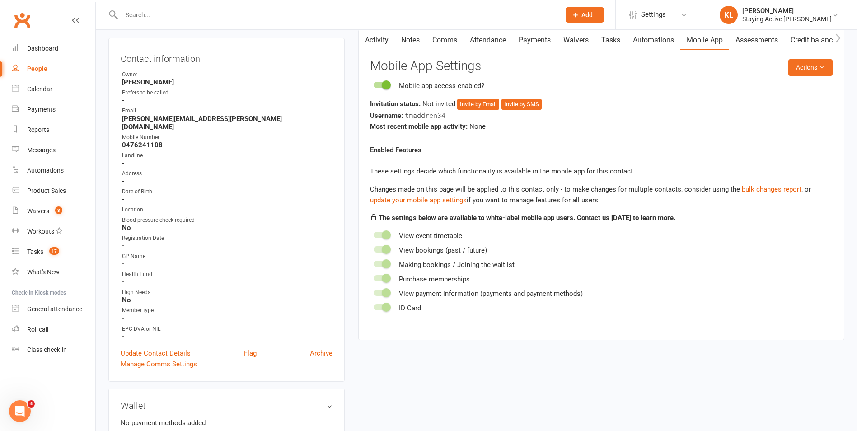
scroll to position [90, 0]
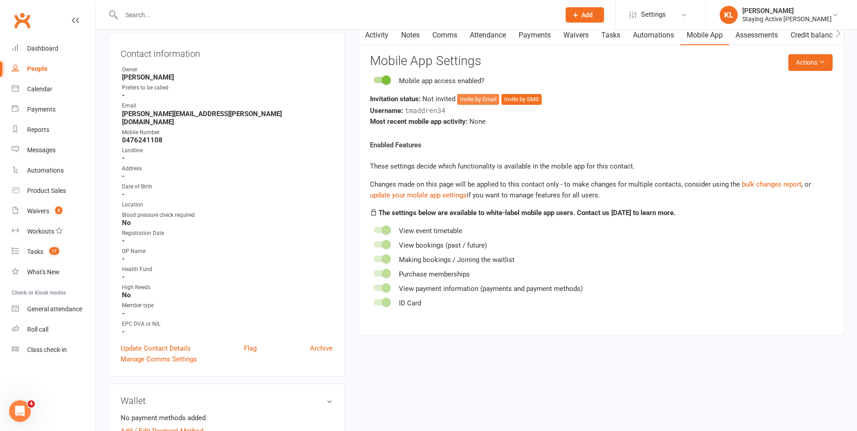
click at [483, 101] on button "Invite by Email" at bounding box center [478, 99] width 42 height 11
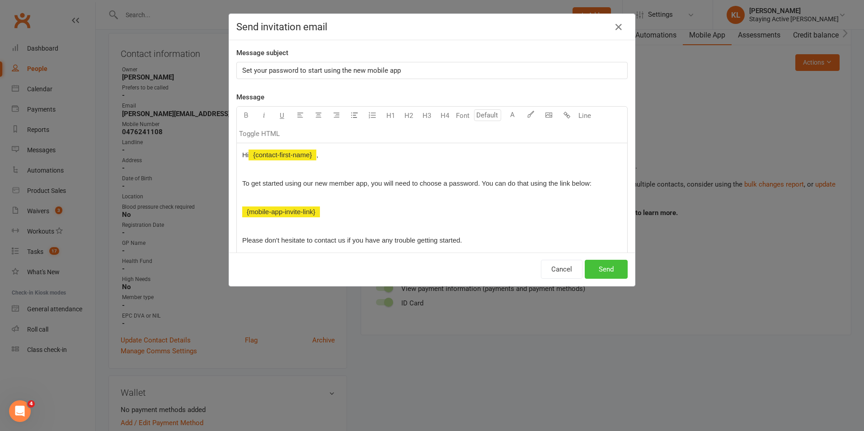
click at [609, 268] on button "Send" at bounding box center [606, 269] width 43 height 19
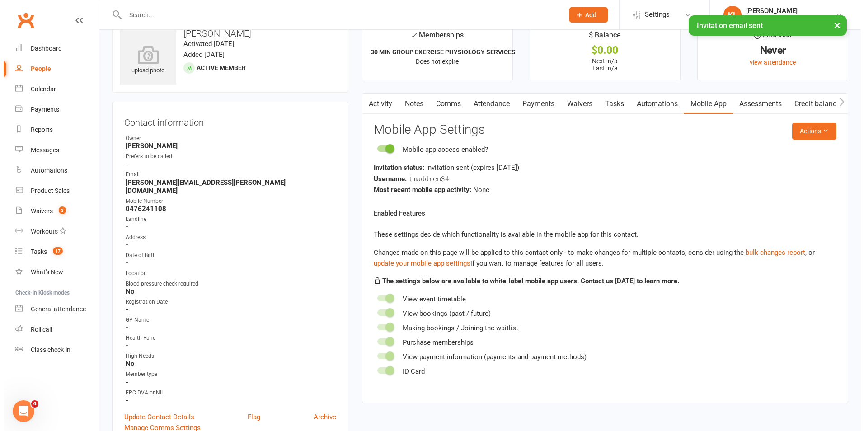
scroll to position [0, 0]
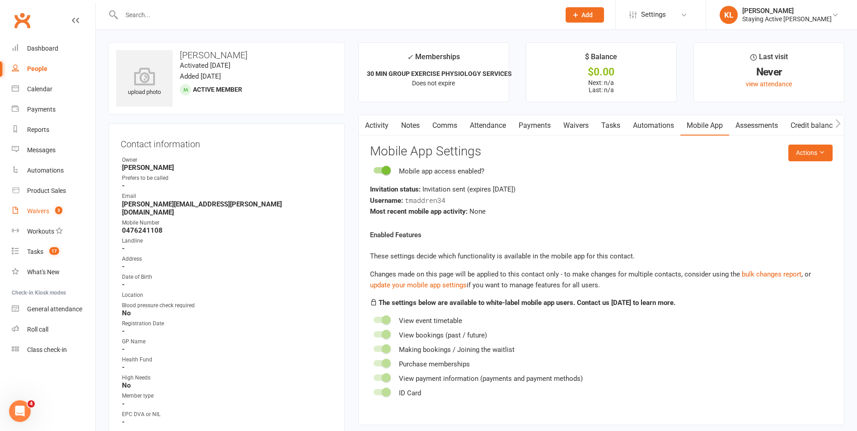
click at [37, 219] on link "Waivers 3" at bounding box center [54, 211] width 84 height 20
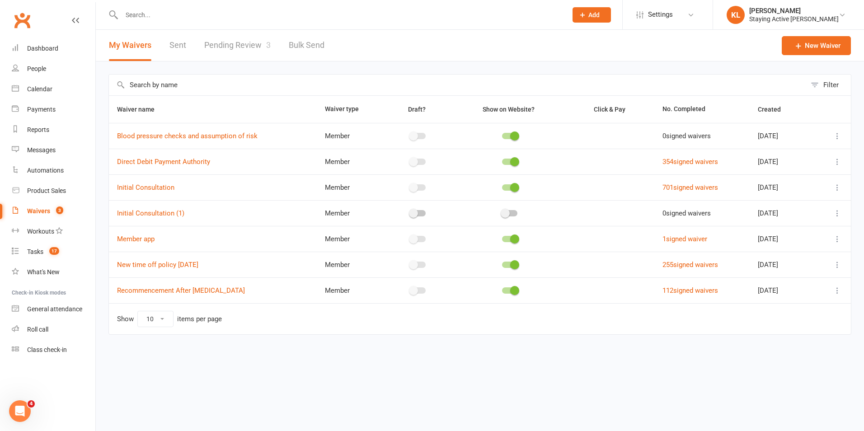
click at [221, 44] on link "Pending Review 3" at bounding box center [237, 45] width 66 height 31
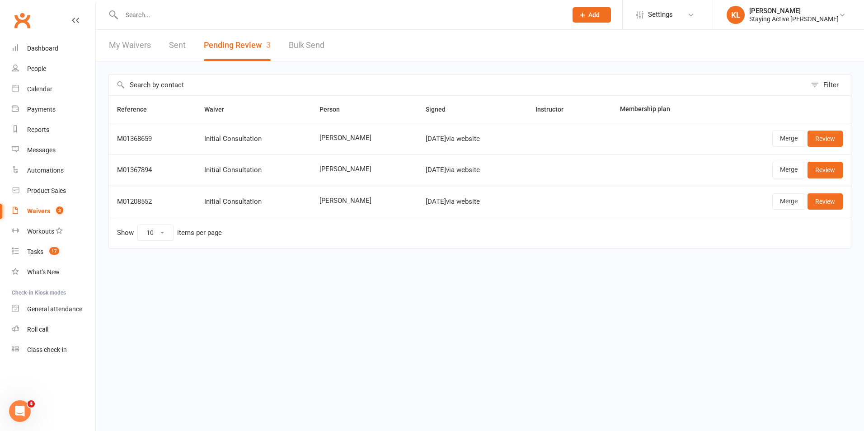
click at [226, 284] on html "Prospect Member Non-attending contact Class / event Appointment Task Membership…" at bounding box center [432, 143] width 864 height 286
click at [600, 16] on span "Add" at bounding box center [593, 14] width 11 height 7
click at [169, 16] on input "text" at bounding box center [340, 15] width 442 height 13
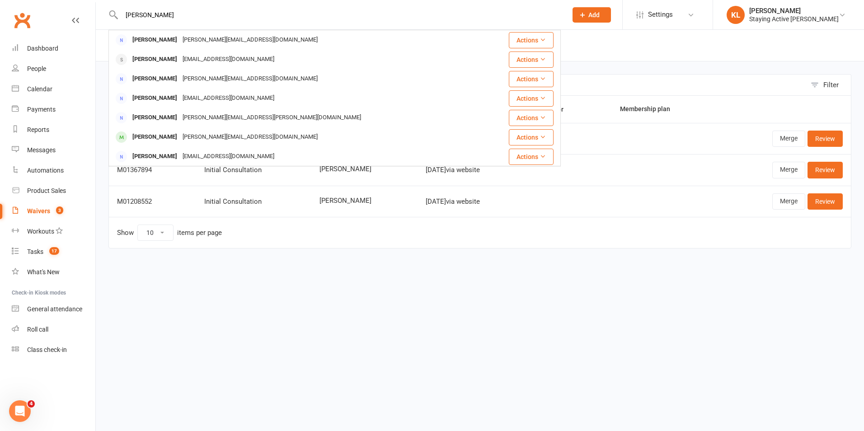
type input "trish poole"
click at [188, 5] on div "trish poole Patricia Power trish.power@optusnet.com.au Actions John Poole thepo…" at bounding box center [334, 14] width 452 height 29
click at [186, 9] on input "trish poole" at bounding box center [340, 15] width 442 height 13
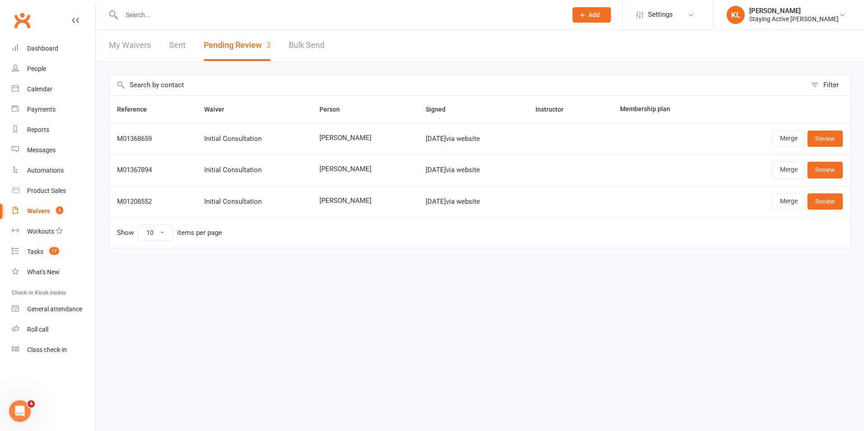
click at [611, 15] on button "Add" at bounding box center [591, 14] width 38 height 15
click at [603, 54] on link "Member" at bounding box center [582, 61] width 80 height 21
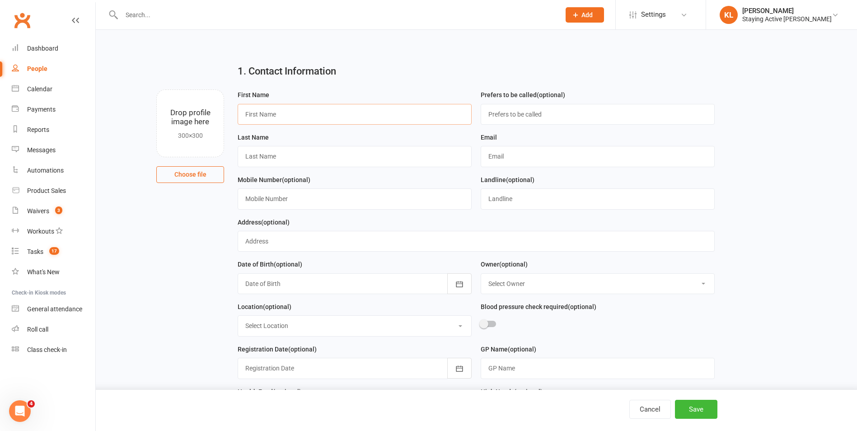
click at [267, 114] on input "text" at bounding box center [355, 114] width 234 height 21
type input "Trish"
click at [274, 145] on div "Last Name" at bounding box center [355, 149] width 234 height 35
click at [274, 150] on input "text" at bounding box center [355, 156] width 234 height 21
type input "Poole"
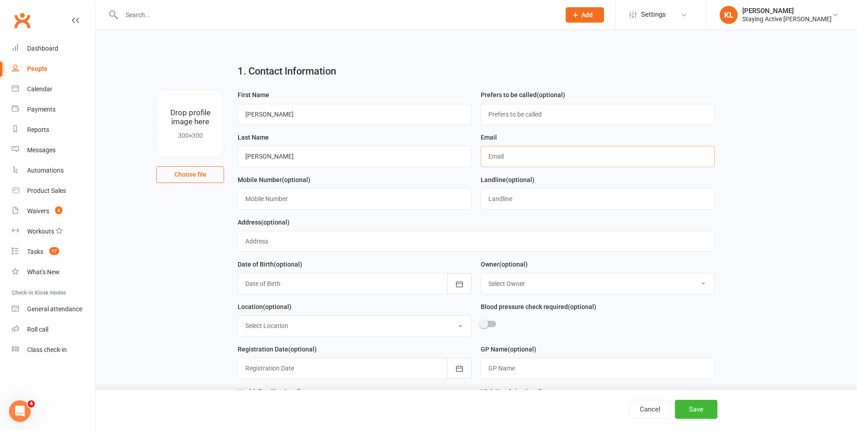
click at [534, 150] on input "text" at bounding box center [598, 156] width 234 height 21
paste input "tickeyfrost@gmail.com"
type input "tickeyfrost@gmail.com"
click at [307, 180] on spang "(optional)" at bounding box center [296, 179] width 28 height 7
click at [300, 194] on input "text" at bounding box center [355, 198] width 234 height 21
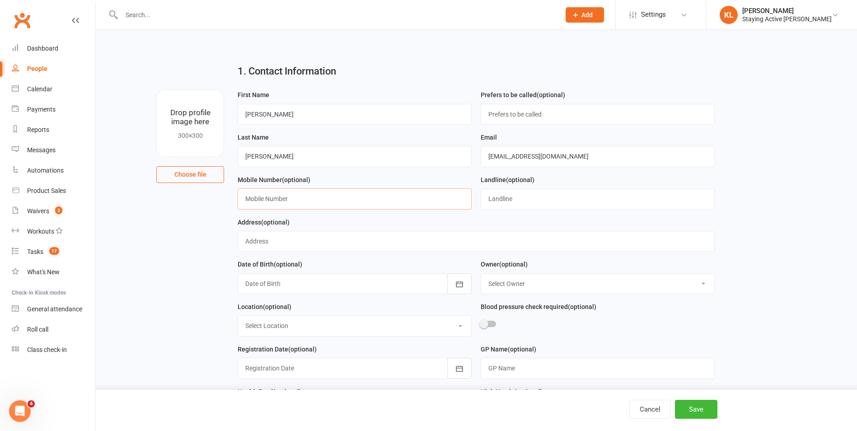
click at [311, 195] on input "text" at bounding box center [355, 198] width 234 height 21
paste input "0402 778 359"
type input "0402 778 359"
click at [306, 183] on spang "(optional)" at bounding box center [296, 179] width 28 height 7
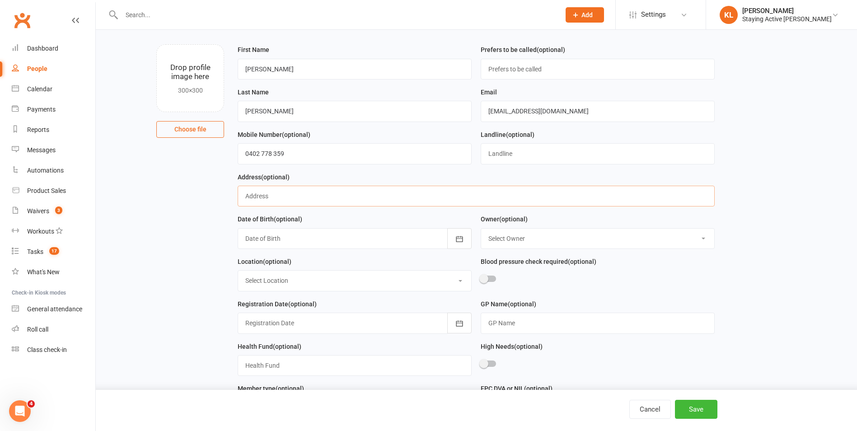
click at [297, 192] on input "text" at bounding box center [476, 196] width 477 height 21
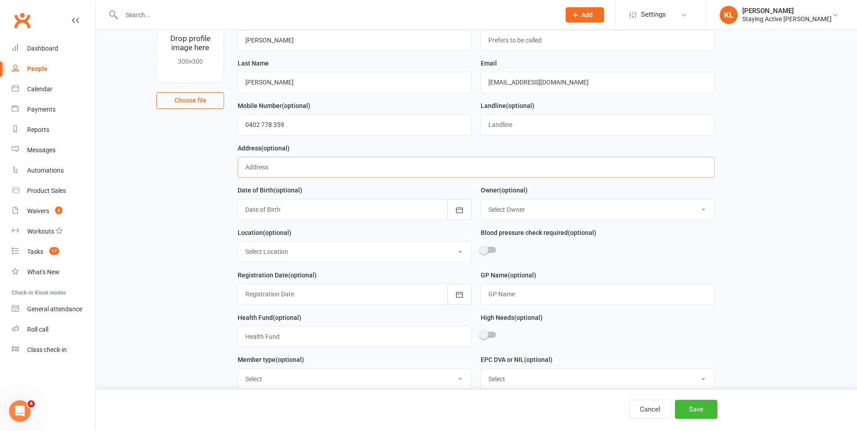
scroll to position [90, 0]
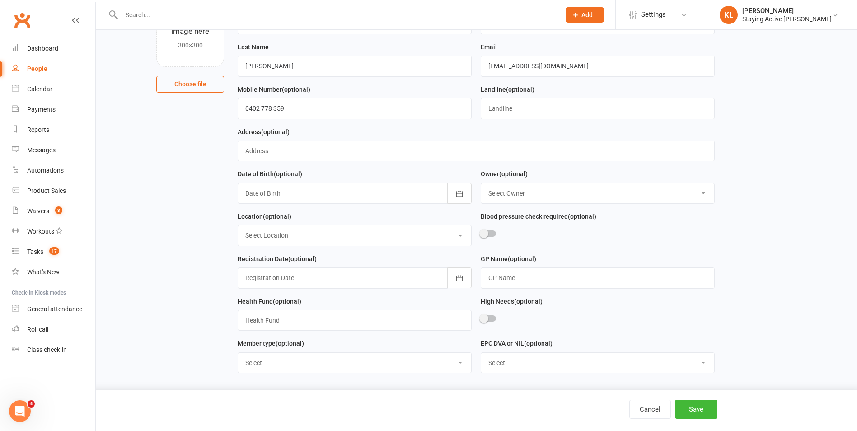
click at [610, 189] on select "Select Owner Staying Active Green Room Suzy Oglesby Lewis Pedder Leena Yang Kev…" at bounding box center [597, 193] width 233 height 20
select select "11"
click at [481, 185] on select "Select Owner Staying Active Green Room Suzy Oglesby Lewis Pedder Leena Yang Kev…" at bounding box center [597, 193] width 233 height 20
click at [545, 213] on div "Blood pressure check required (optional)" at bounding box center [598, 228] width 234 height 34
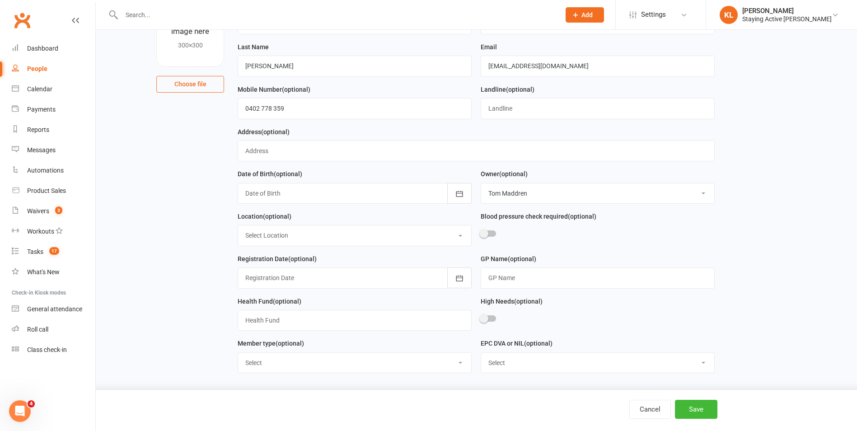
click at [263, 227] on div "Location (optional) Select Location Blue Room Green Room" at bounding box center [355, 228] width 234 height 35
click at [266, 230] on select "Select Location Blue Room Green Room" at bounding box center [354, 235] width 233 height 20
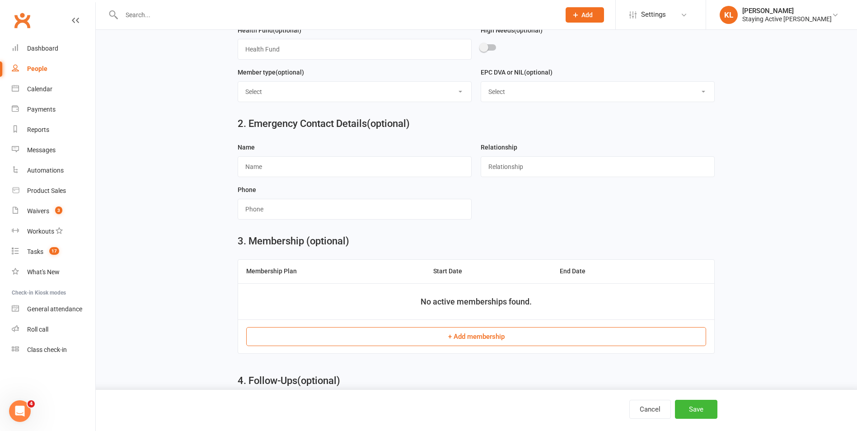
scroll to position [407, 0]
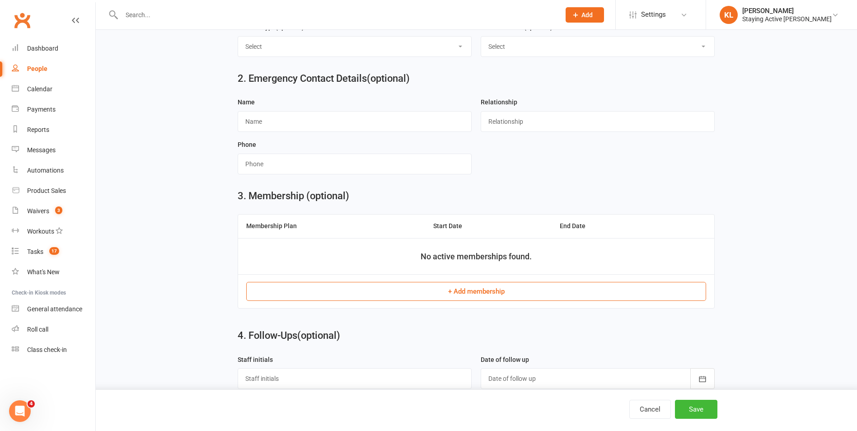
click at [220, 220] on main "1. Contact Information Drop profile image here 300×300 Choose file First Name T…" at bounding box center [476, 193] width 736 height 1087
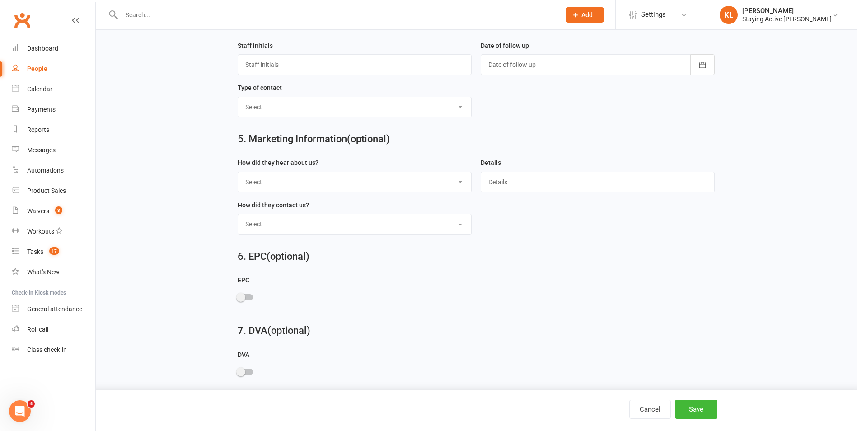
scroll to position [723, 0]
click at [251, 190] on select "Select Online- Google/Website Through A Friend TV Walk by Facebook Other GP All…" at bounding box center [354, 180] width 233 height 20
select select "Other"
click at [238, 176] on select "Select Online- Google/Website Through A Friend TV Walk by Facebook Other GP All…" at bounding box center [354, 180] width 233 height 20
click at [497, 177] on input "text" at bounding box center [598, 179] width 234 height 21
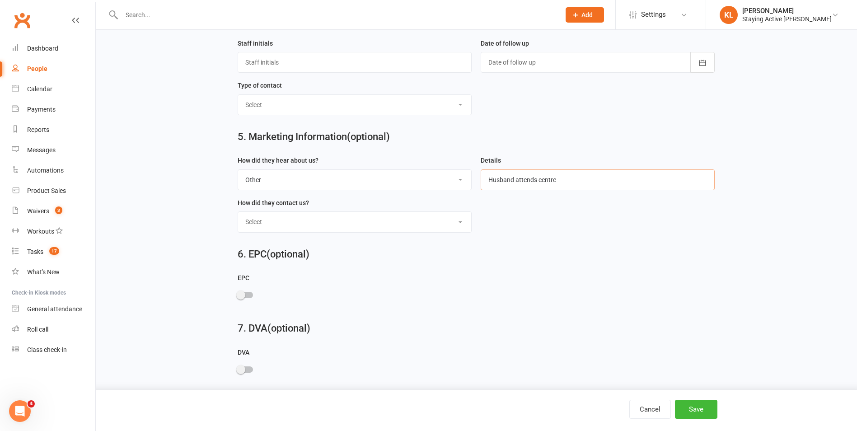
type input "Husband attends centre"
click at [516, 211] on form "How did they hear about us? Select Online- Google/Website Through A Friend TV W…" at bounding box center [476, 197] width 486 height 85
click at [392, 229] on select "Select Phone Email In-Facility" at bounding box center [354, 222] width 233 height 20
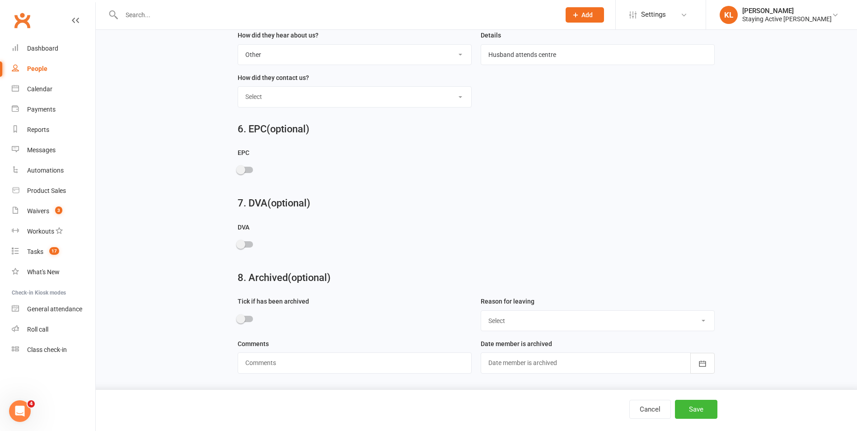
scroll to position [857, 0]
click at [694, 405] on button "Save" at bounding box center [696, 409] width 42 height 19
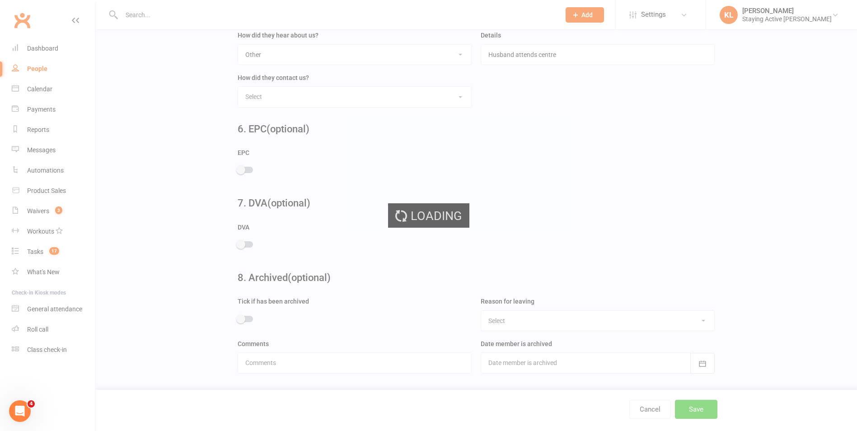
scroll to position [0, 0]
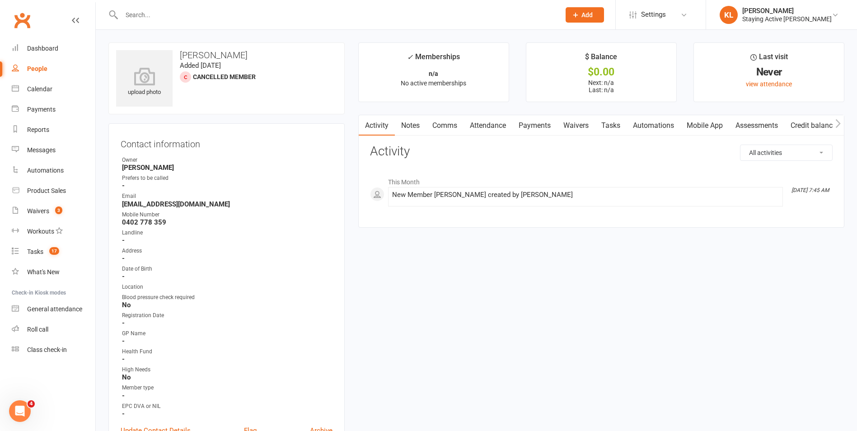
click at [244, 11] on input "text" at bounding box center [336, 15] width 435 height 13
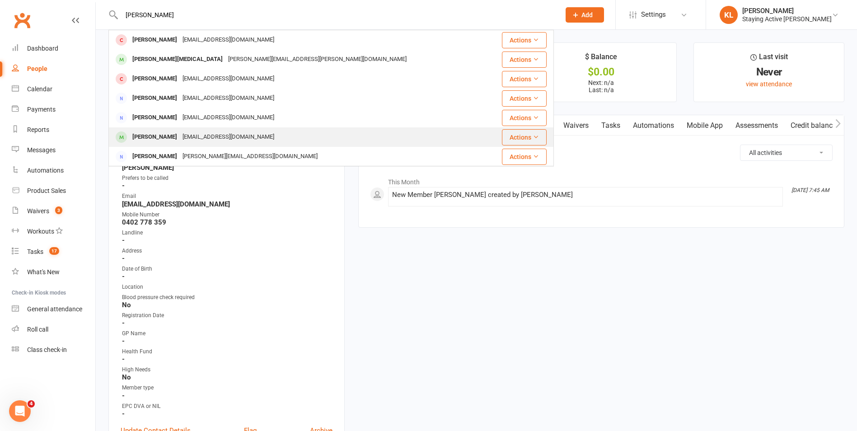
type input "carol"
click at [199, 136] on div "[EMAIL_ADDRESS][DOMAIN_NAME]" at bounding box center [228, 137] width 97 height 13
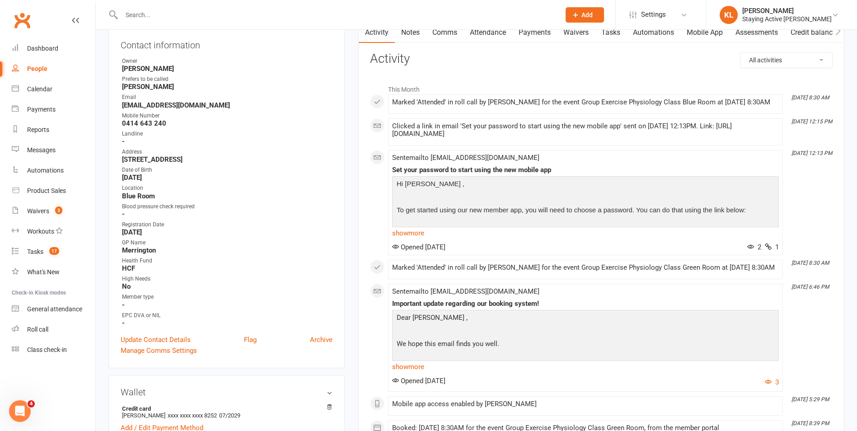
scroll to position [90, 0]
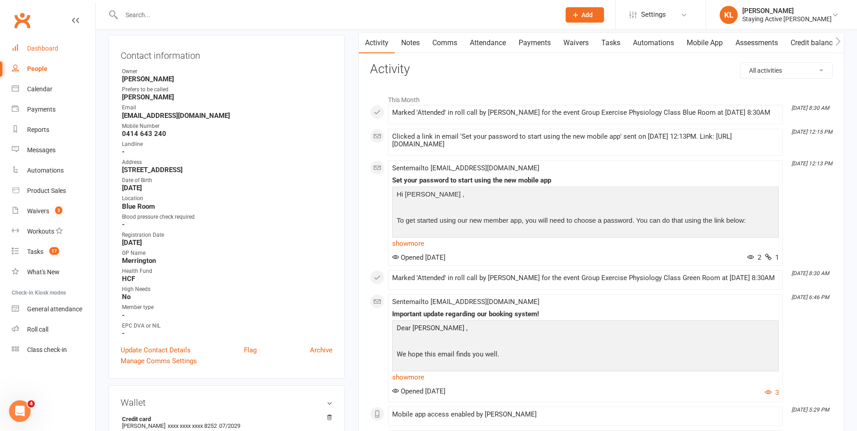
click at [52, 43] on link "Dashboard" at bounding box center [54, 48] width 84 height 20
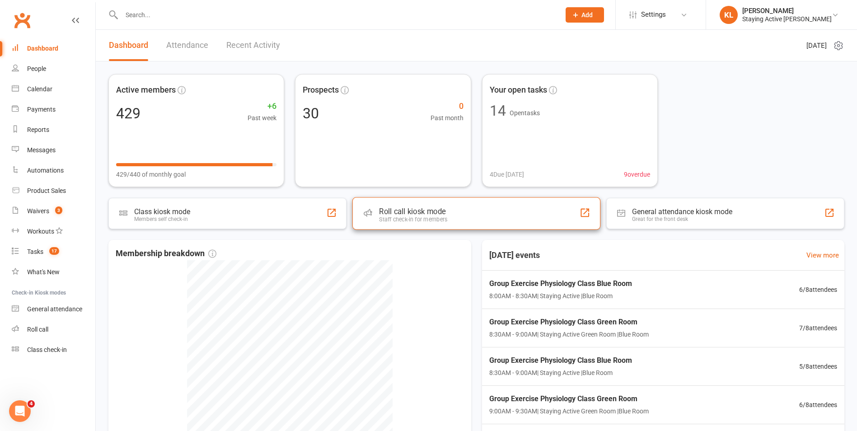
click at [455, 217] on div "Roll call kiosk mode Staff check-in for members" at bounding box center [476, 213] width 248 height 33
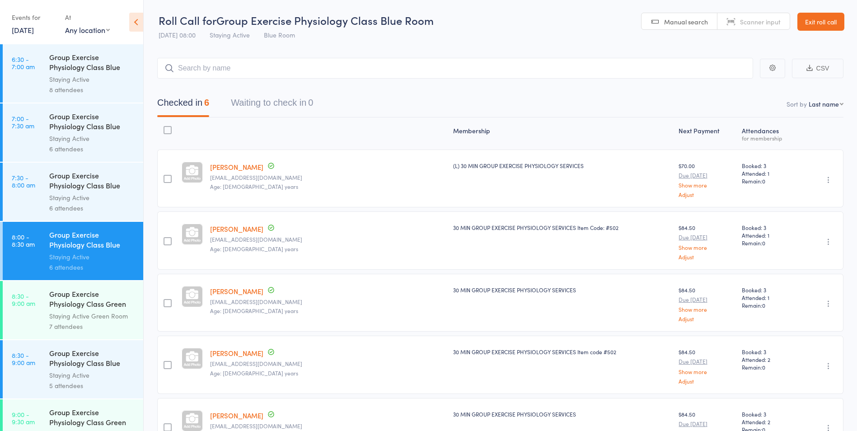
click at [74, 316] on div "Staying Active Green Room" at bounding box center [92, 316] width 86 height 10
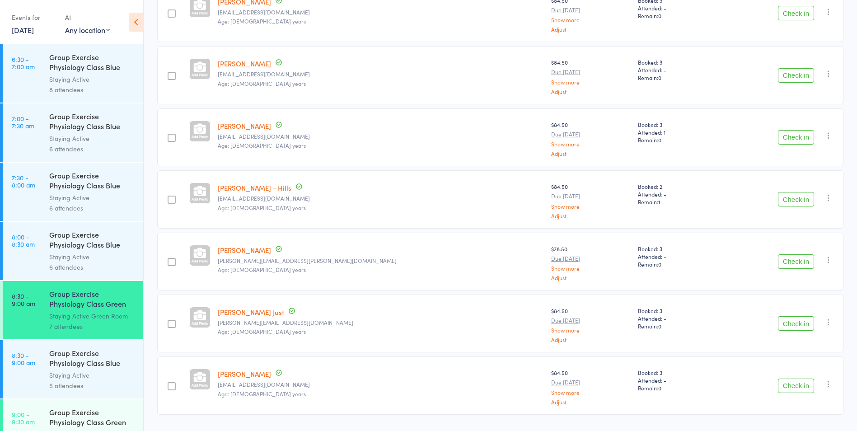
scroll to position [181, 0]
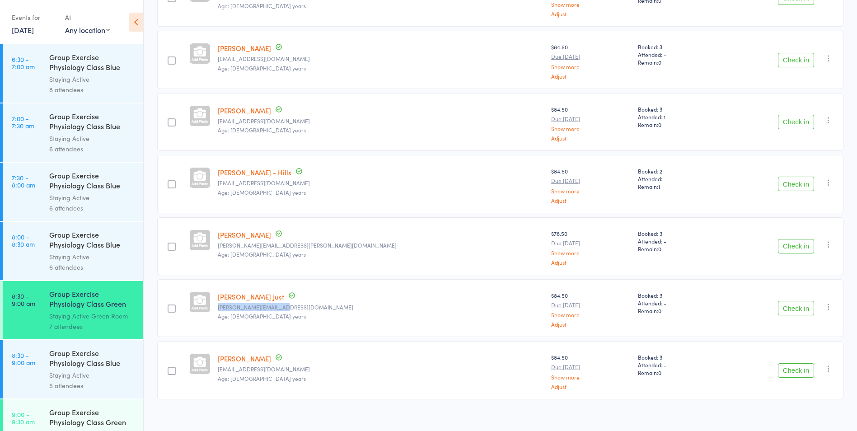
drag, startPoint x: 226, startPoint y: 308, endPoint x: 290, endPoint y: 304, distance: 63.8
click at [290, 304] on small "[PERSON_NAME][EMAIL_ADDRESS][DOMAIN_NAME]" at bounding box center [381, 307] width 326 height 6
drag, startPoint x: 290, startPoint y: 304, endPoint x: 286, endPoint y: 307, distance: 5.2
copy small "[PERSON_NAME][EMAIL_ADDRESS][DOMAIN_NAME]"
